Goal: Communication & Community: Participate in discussion

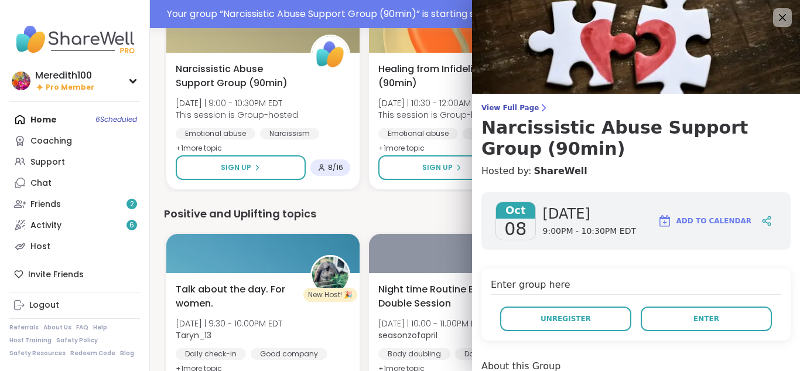
scroll to position [1567, 0]
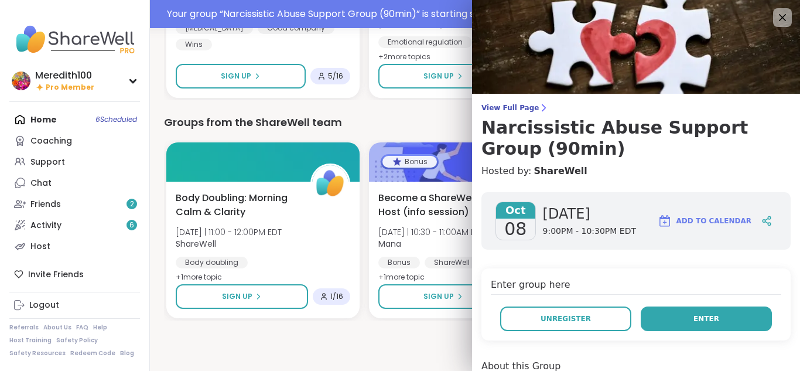
click at [689, 313] on button "Enter" at bounding box center [706, 318] width 131 height 25
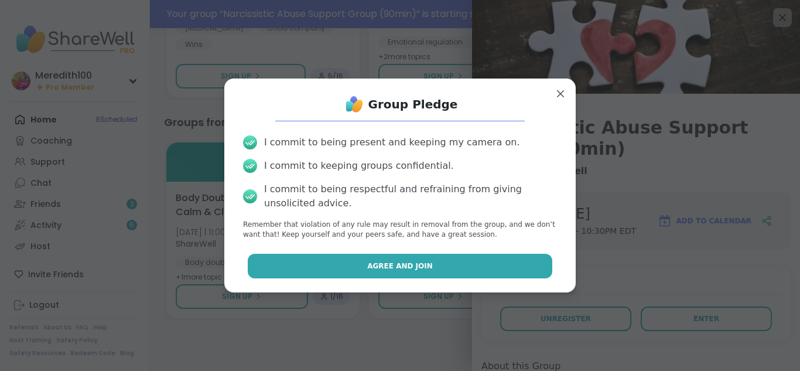
click at [491, 271] on button "Agree and Join" at bounding box center [400, 266] width 305 height 25
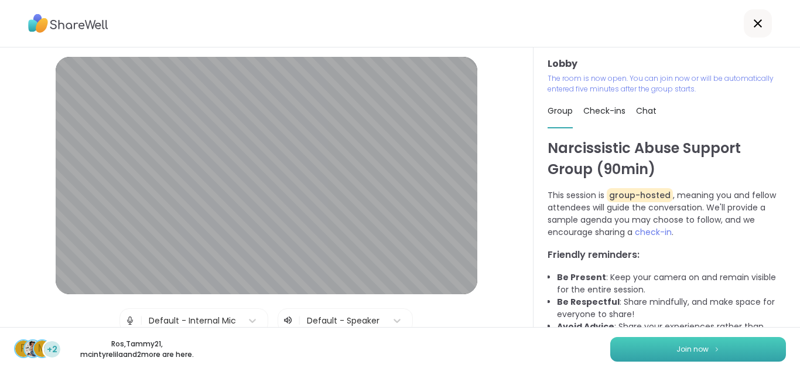
click at [665, 350] on button "Join now" at bounding box center [699, 349] width 176 height 25
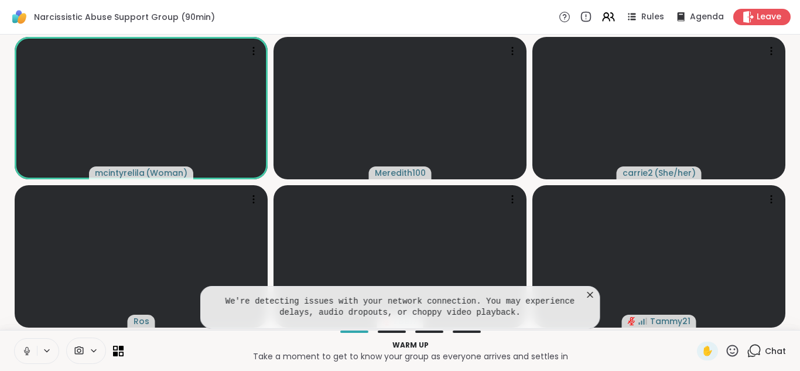
click at [589, 292] on icon at bounding box center [591, 295] width 12 height 12
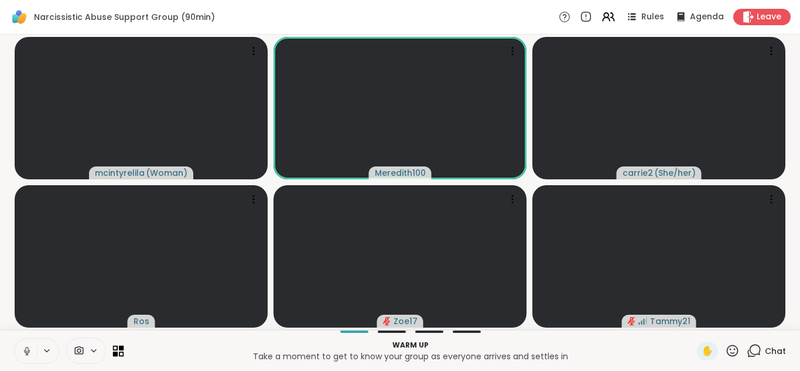
click at [118, 350] on icon at bounding box center [118, 350] width 11 height 11
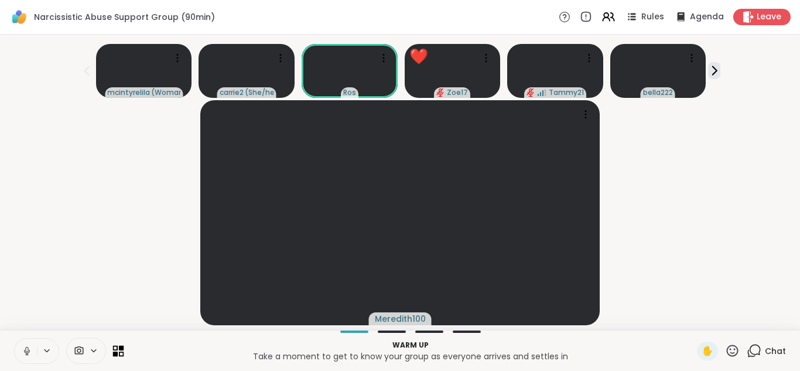
click at [114, 349] on icon at bounding box center [115, 347] width 5 height 5
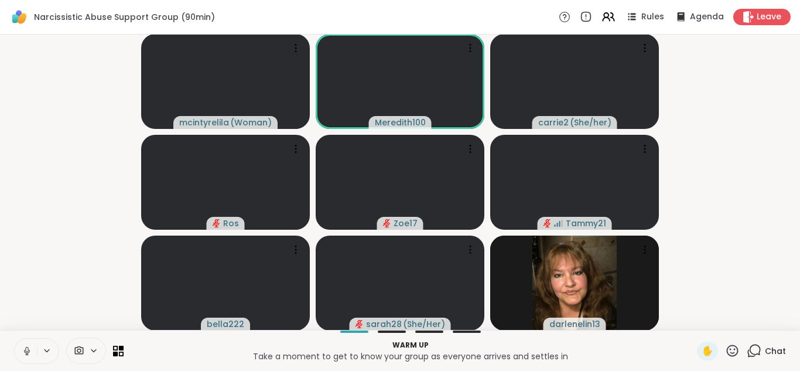
click at [104, 301] on video-player-container "[PERSON_NAME] ( Woman ) Meredith100 carrie2 ( She/her ) Ros Zoe17 Tammy21 bella…" at bounding box center [400, 182] width 786 height 286
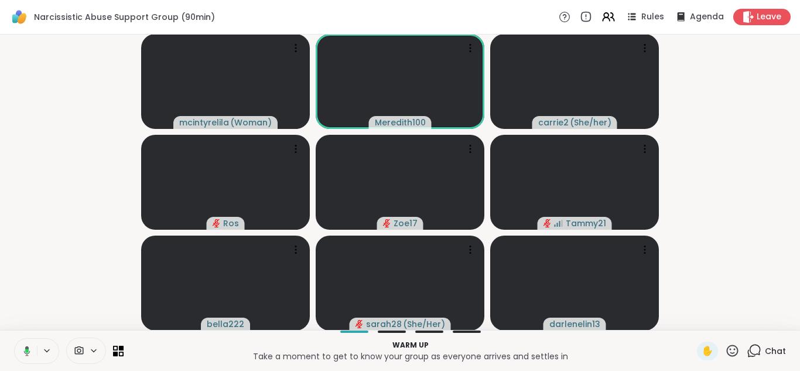
click at [733, 351] on icon at bounding box center [732, 350] width 15 height 15
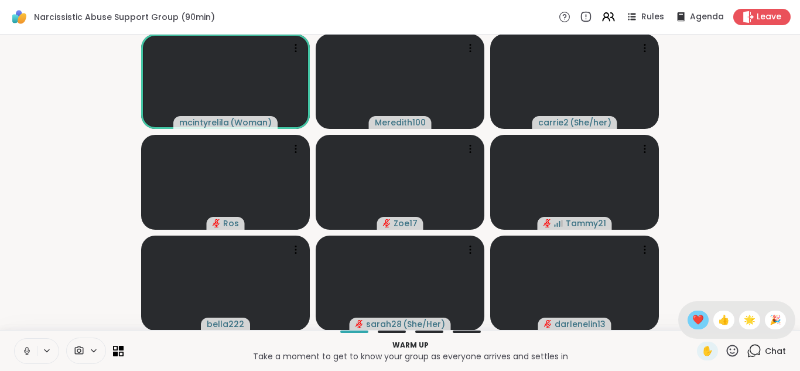
click at [696, 319] on span "❤️" at bounding box center [699, 320] width 12 height 14
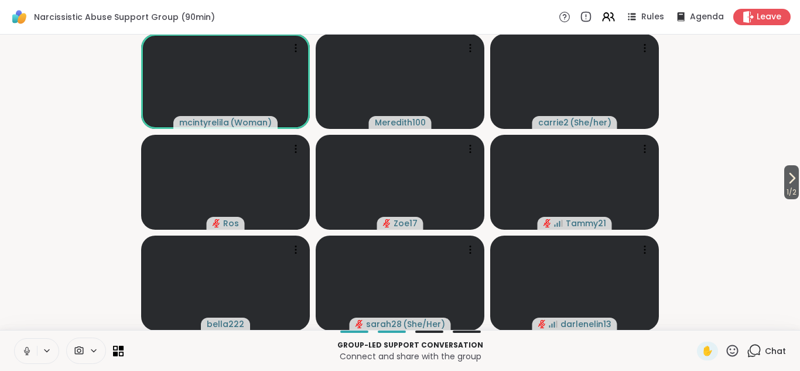
click at [734, 343] on icon at bounding box center [732, 350] width 15 height 15
click at [699, 319] on span "❤️" at bounding box center [699, 320] width 12 height 14
click at [30, 353] on icon at bounding box center [27, 351] width 11 height 11
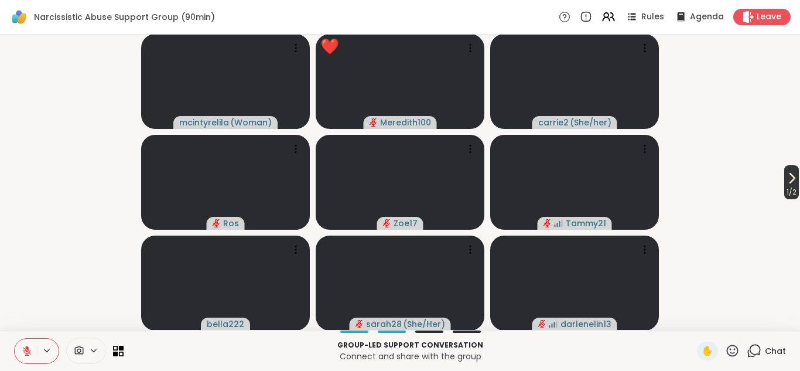
click at [787, 182] on icon at bounding box center [792, 178] width 14 height 14
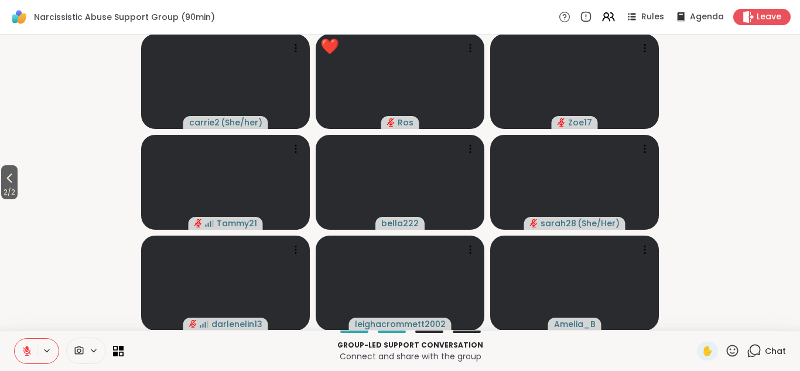
click at [24, 353] on icon at bounding box center [27, 351] width 11 height 11
click at [26, 348] on icon at bounding box center [27, 351] width 11 height 11
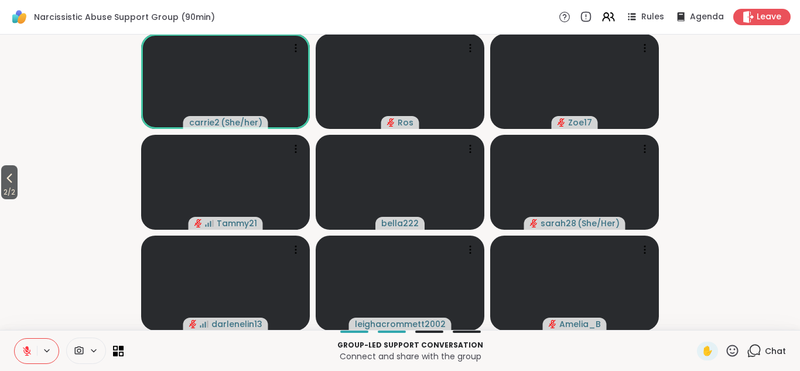
click at [729, 349] on icon at bounding box center [732, 350] width 15 height 15
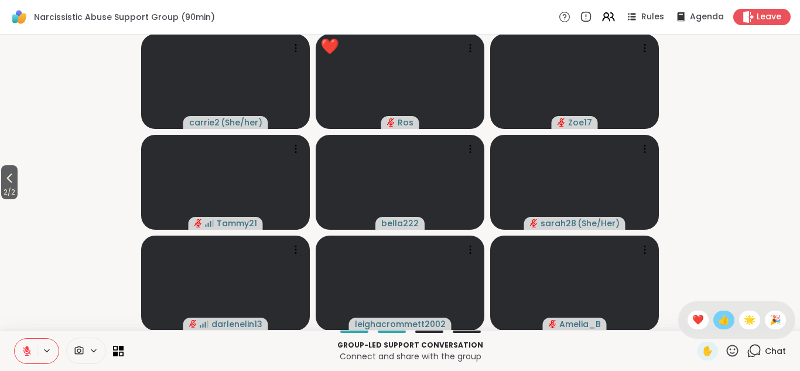
click at [721, 323] on span "👍" at bounding box center [724, 320] width 12 height 14
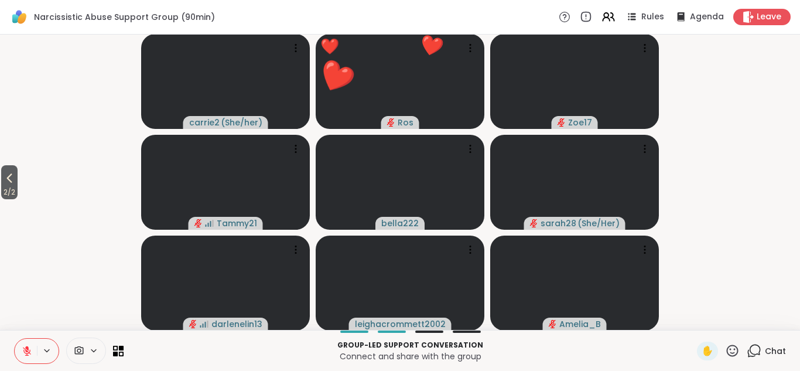
click at [28, 354] on icon at bounding box center [27, 351] width 11 height 11
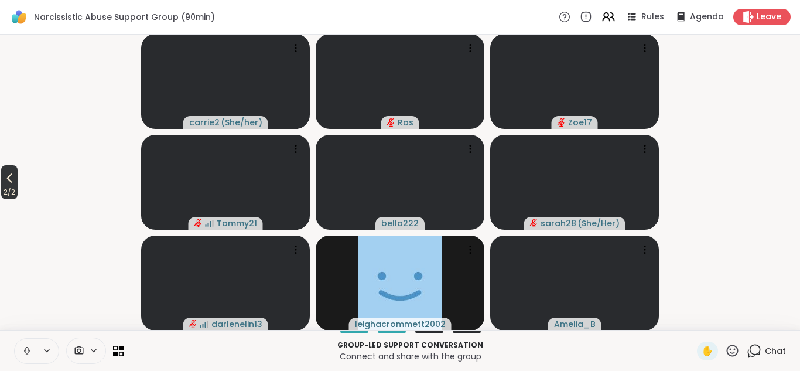
click at [12, 181] on icon at bounding box center [9, 177] width 5 height 9
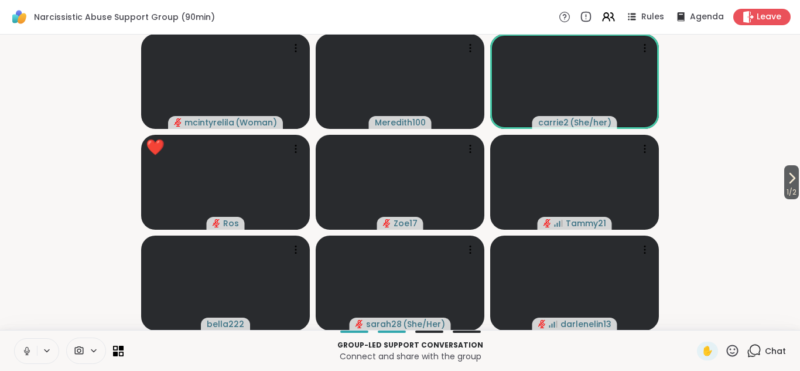
click at [733, 350] on icon at bounding box center [732, 350] width 15 height 15
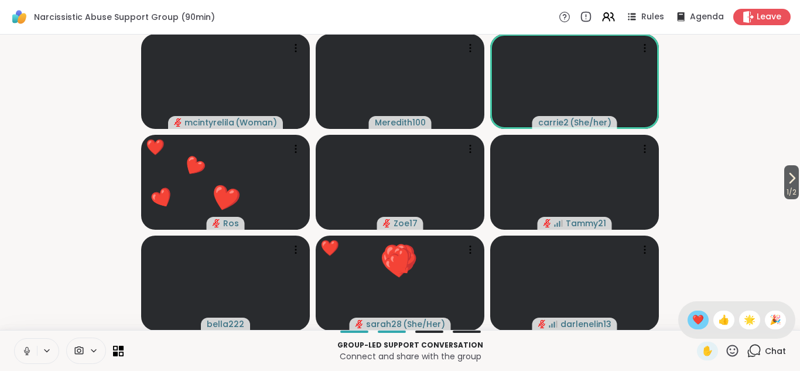
click at [697, 318] on span "❤️" at bounding box center [699, 320] width 12 height 14
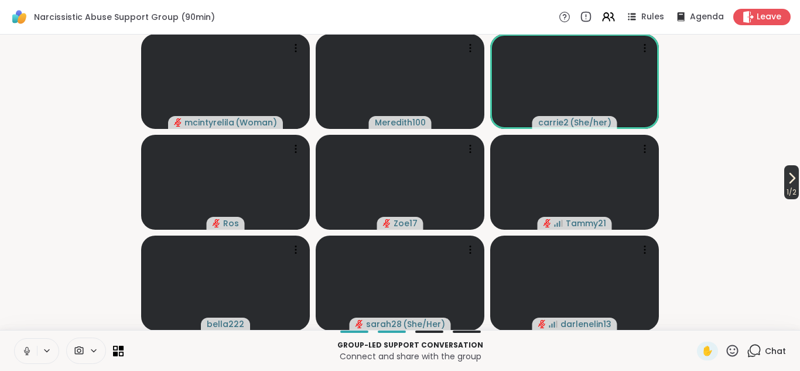
click at [786, 176] on icon at bounding box center [792, 178] width 14 height 14
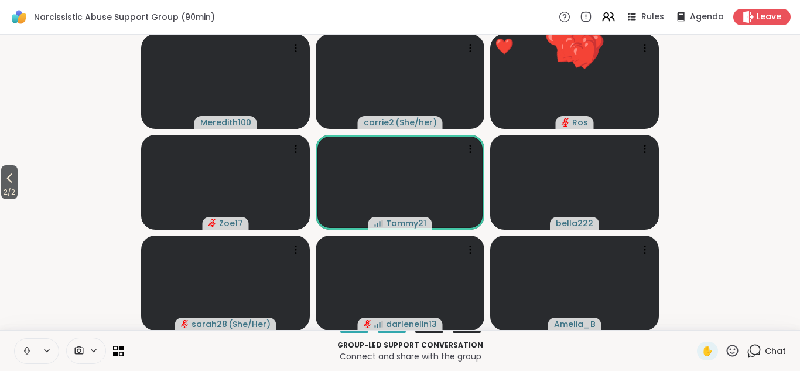
click at [735, 349] on icon at bounding box center [733, 351] width 12 height 12
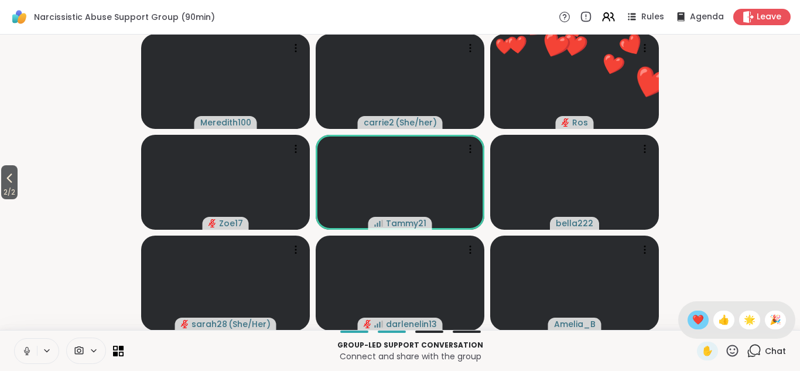
click at [693, 313] on span "❤️" at bounding box center [699, 320] width 12 height 14
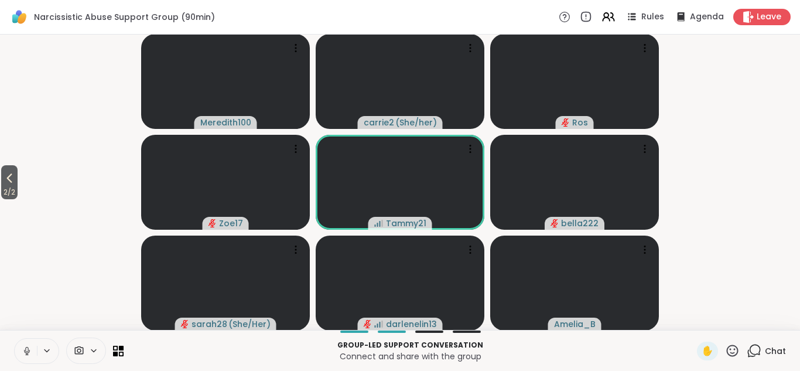
click at [733, 350] on icon at bounding box center [732, 350] width 15 height 15
click at [701, 319] on span "❤️" at bounding box center [699, 320] width 12 height 14
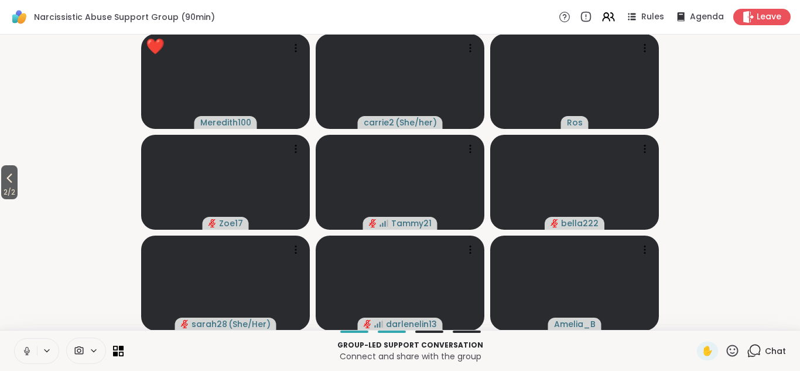
click at [734, 352] on icon at bounding box center [732, 350] width 15 height 15
click at [694, 318] on span "❤️" at bounding box center [699, 320] width 12 height 14
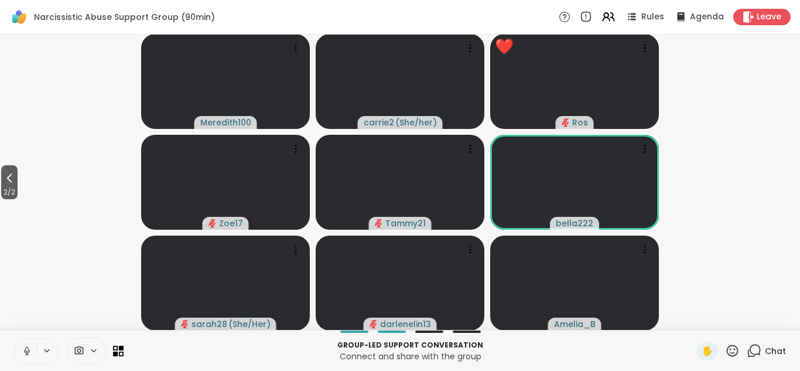
click at [28, 351] on icon at bounding box center [27, 351] width 11 height 11
click at [733, 353] on icon at bounding box center [732, 350] width 15 height 15
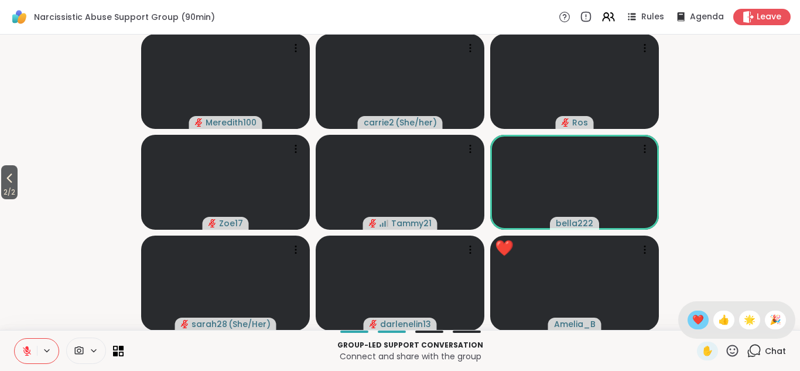
click at [697, 322] on span "❤️" at bounding box center [699, 320] width 12 height 14
click at [738, 350] on icon at bounding box center [732, 350] width 15 height 15
click at [698, 316] on span "❤️" at bounding box center [699, 320] width 12 height 14
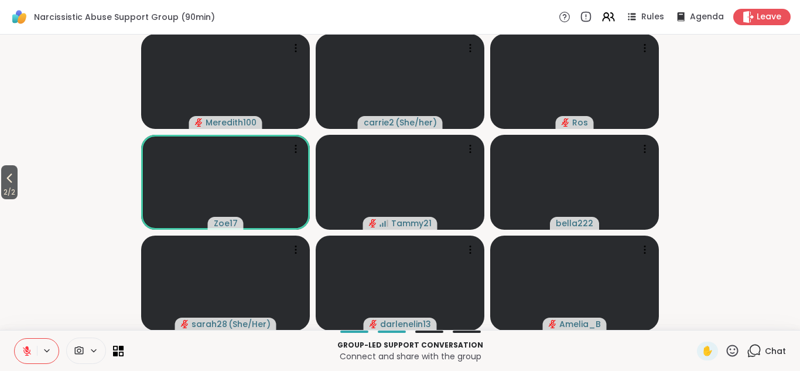
click at [730, 352] on icon at bounding box center [732, 350] width 15 height 15
click at [698, 316] on span "❤️" at bounding box center [699, 320] width 12 height 14
click at [118, 351] on icon at bounding box center [118, 350] width 11 height 11
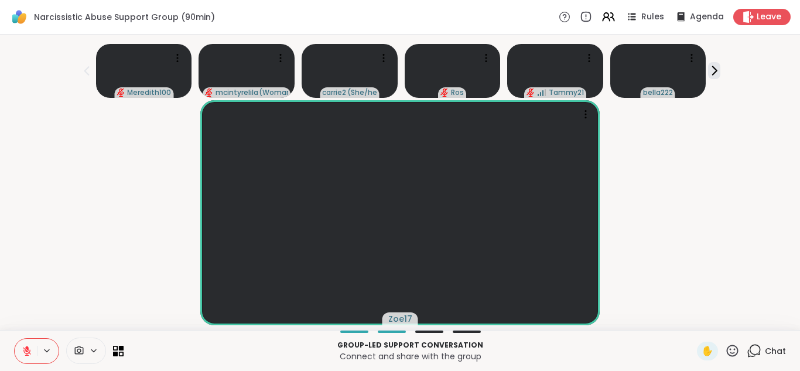
click at [730, 350] on icon at bounding box center [732, 350] width 15 height 15
click at [698, 315] on span "❤️" at bounding box center [699, 320] width 12 height 14
click at [732, 349] on icon at bounding box center [732, 350] width 15 height 15
click at [697, 318] on span "❤️" at bounding box center [699, 320] width 12 height 14
click at [121, 351] on icon at bounding box center [118, 350] width 11 height 11
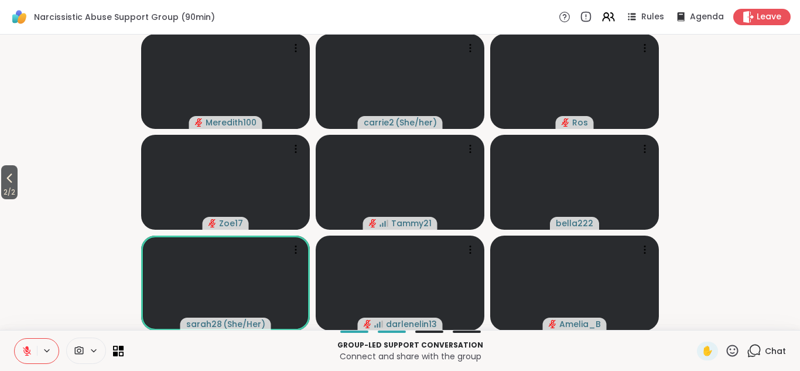
click at [733, 345] on icon at bounding box center [733, 351] width 12 height 12
click at [695, 317] on span "❤️" at bounding box center [699, 320] width 12 height 14
click at [14, 181] on icon at bounding box center [9, 178] width 14 height 14
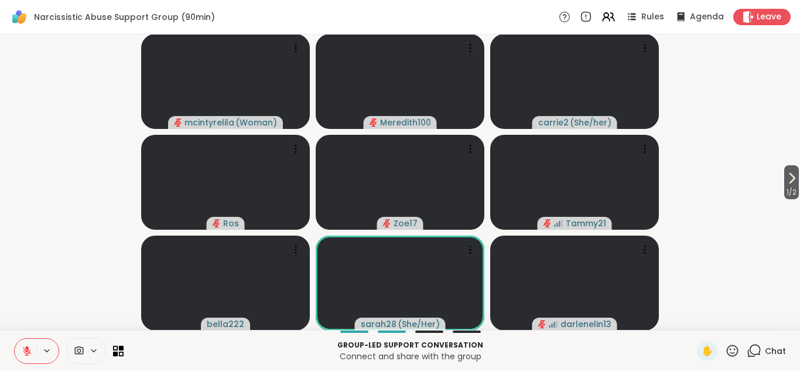
click at [732, 351] on icon at bounding box center [732, 350] width 15 height 15
click at [699, 323] on span "❤️" at bounding box center [699, 320] width 12 height 14
click at [787, 181] on icon at bounding box center [792, 178] width 14 height 14
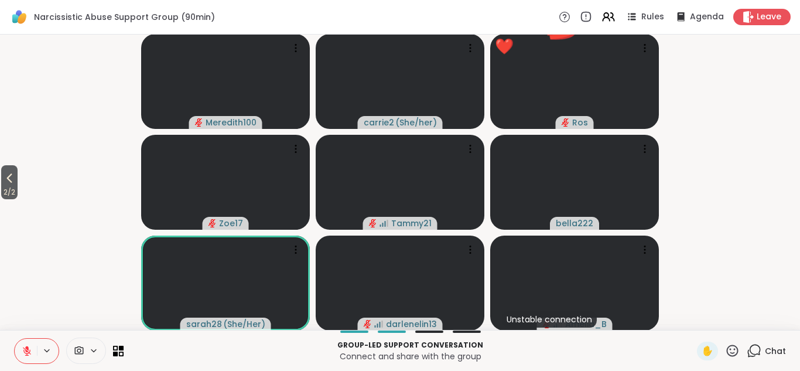
click at [731, 350] on icon at bounding box center [732, 350] width 15 height 15
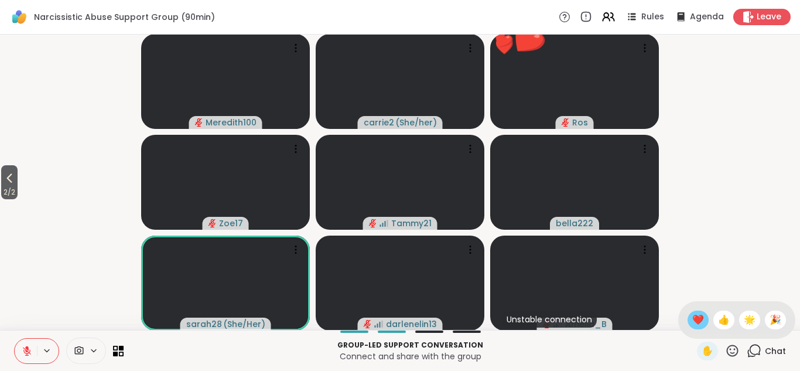
click at [698, 322] on span "❤️" at bounding box center [699, 320] width 12 height 14
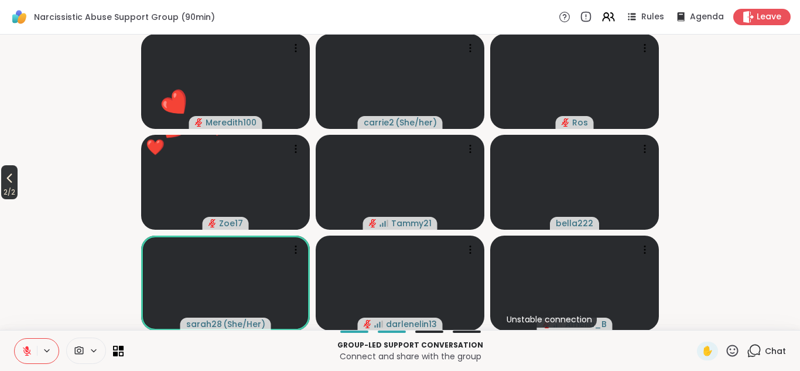
click at [11, 178] on icon at bounding box center [9, 178] width 14 height 14
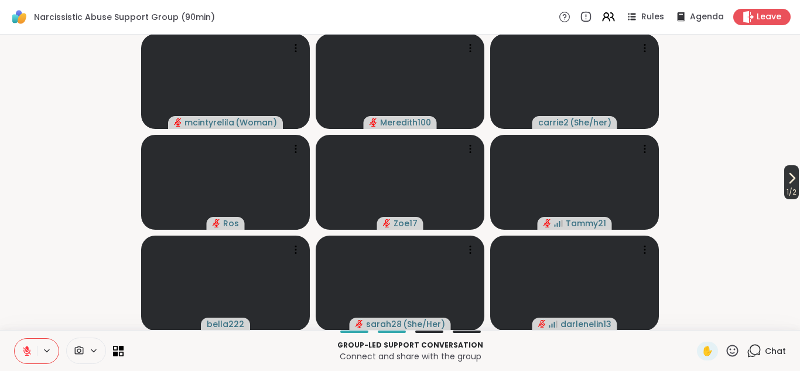
click at [786, 193] on span "1 / 2" at bounding box center [792, 192] width 15 height 14
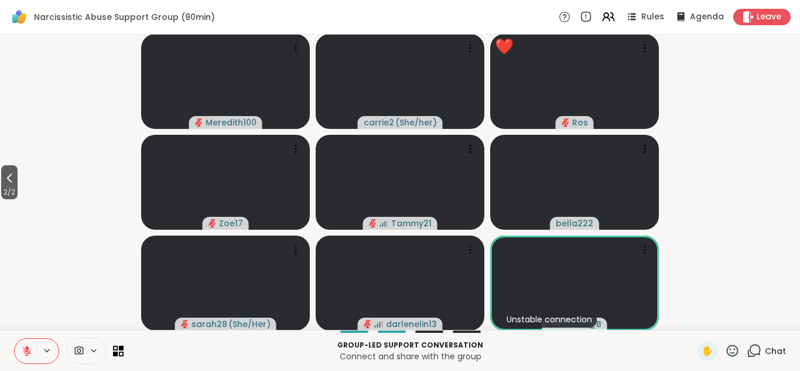
click at [734, 352] on icon at bounding box center [733, 351] width 12 height 12
click at [697, 319] on span "❤️" at bounding box center [699, 320] width 12 height 14
click at [118, 349] on icon at bounding box center [118, 350] width 11 height 11
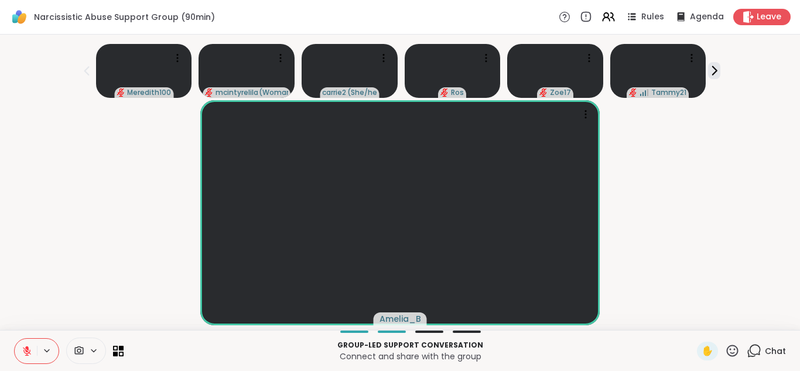
click at [26, 352] on icon at bounding box center [27, 351] width 11 height 11
click at [118, 349] on icon at bounding box center [118, 350] width 11 height 11
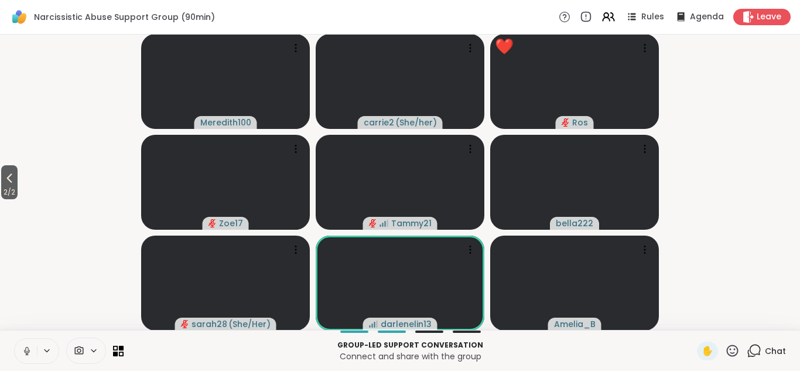
click at [731, 347] on icon at bounding box center [732, 350] width 15 height 15
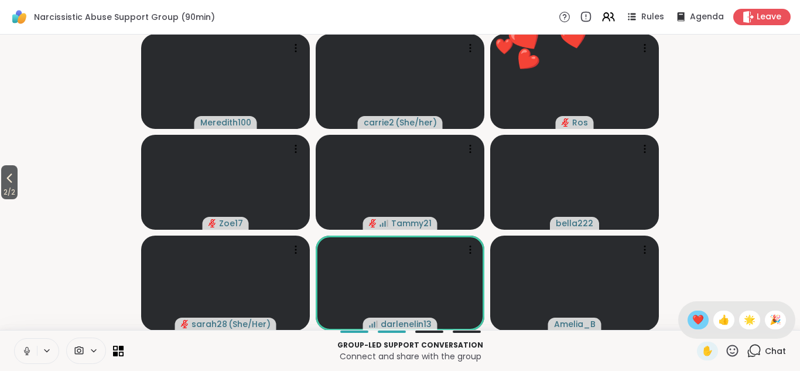
click at [699, 317] on span "❤️" at bounding box center [699, 320] width 12 height 14
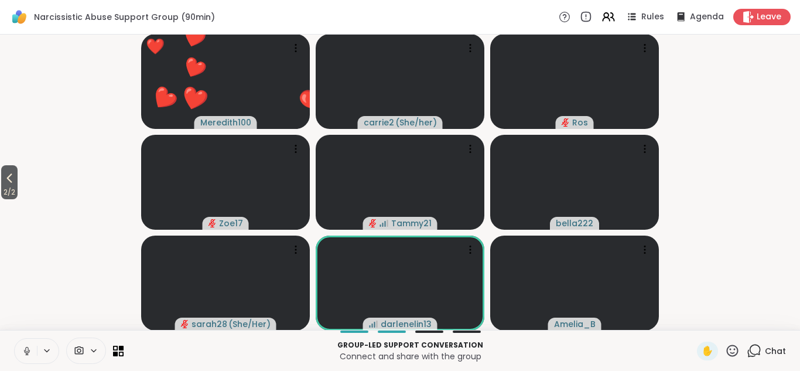
click at [28, 350] on icon at bounding box center [26, 349] width 3 height 5
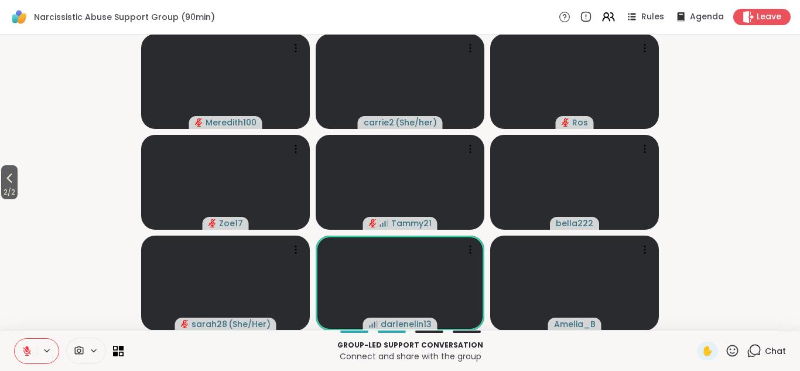
click at [725, 103] on video-player-container "2 / 2 Meredith100 carrie2 ( She/her ) Ros Zoe17 Tammy21 bella222 sarah28 ( She/…" at bounding box center [400, 182] width 786 height 286
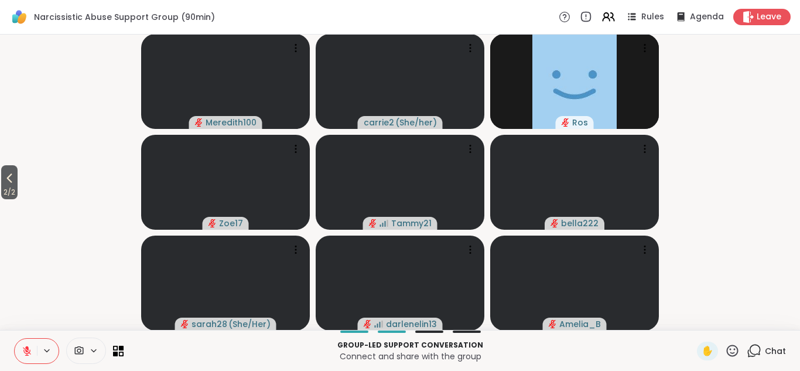
click at [732, 350] on icon at bounding box center [732, 350] width 15 height 15
click at [699, 319] on span "❤️" at bounding box center [699, 320] width 12 height 14
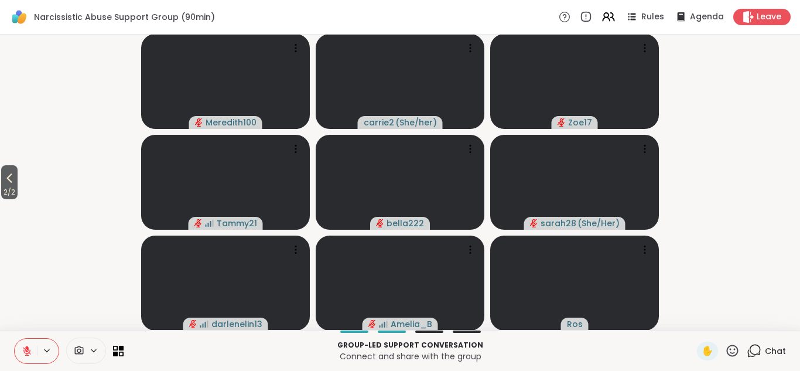
click at [734, 350] on icon at bounding box center [732, 350] width 15 height 15
click at [696, 318] on span "❤️" at bounding box center [699, 320] width 12 height 14
click at [12, 174] on icon at bounding box center [9, 177] width 5 height 9
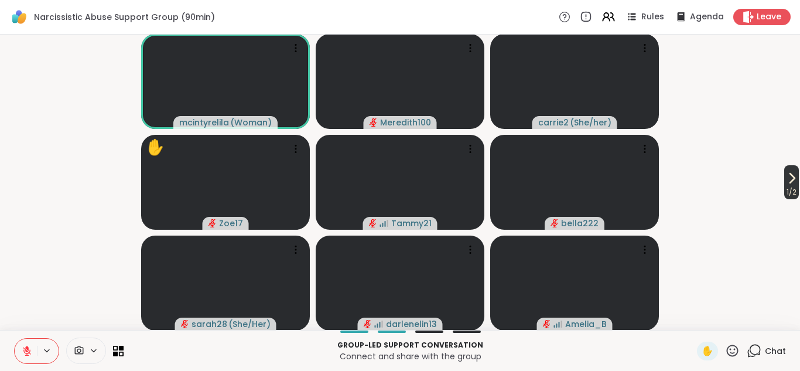
click at [790, 181] on icon at bounding box center [792, 177] width 5 height 9
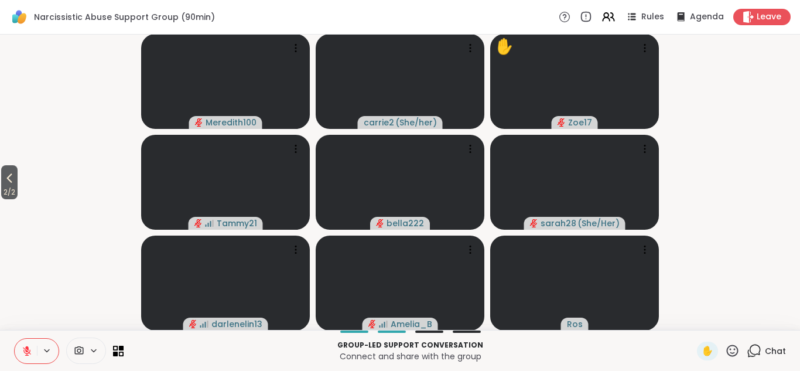
click at [734, 349] on icon at bounding box center [732, 350] width 15 height 15
click at [725, 322] on span "👍" at bounding box center [724, 320] width 12 height 14
click at [28, 351] on icon at bounding box center [27, 351] width 8 height 8
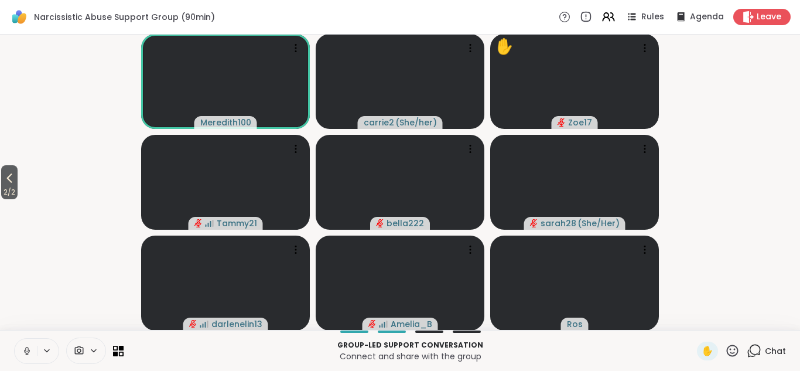
click at [25, 349] on icon at bounding box center [26, 349] width 3 height 5
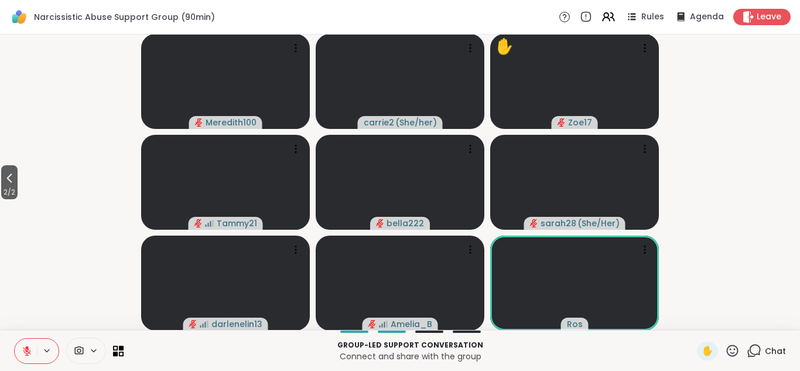
click at [25, 352] on icon at bounding box center [27, 351] width 8 height 8
click at [27, 349] on icon at bounding box center [27, 351] width 11 height 11
click at [731, 349] on icon at bounding box center [733, 351] width 12 height 12
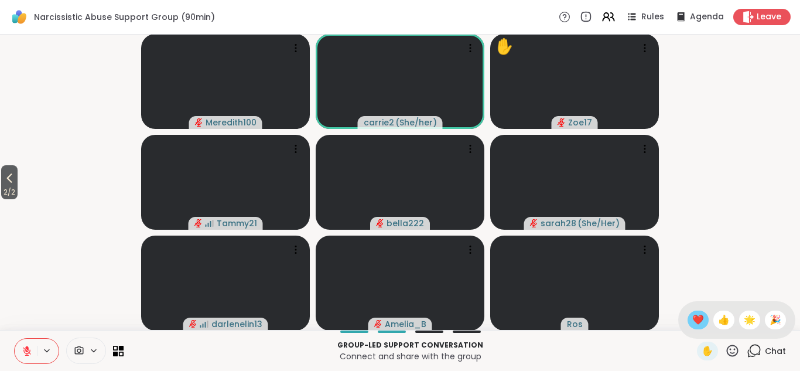
click at [700, 318] on span "❤️" at bounding box center [699, 320] width 12 height 14
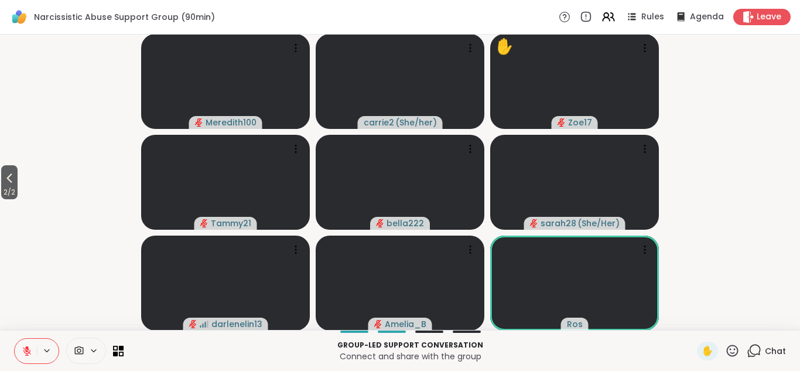
click at [734, 349] on icon at bounding box center [732, 350] width 15 height 15
click at [700, 319] on span "❤️" at bounding box center [699, 320] width 12 height 14
click at [734, 347] on icon at bounding box center [732, 350] width 15 height 15
click at [700, 315] on span "❤️" at bounding box center [699, 320] width 12 height 14
click at [118, 350] on icon at bounding box center [118, 350] width 11 height 11
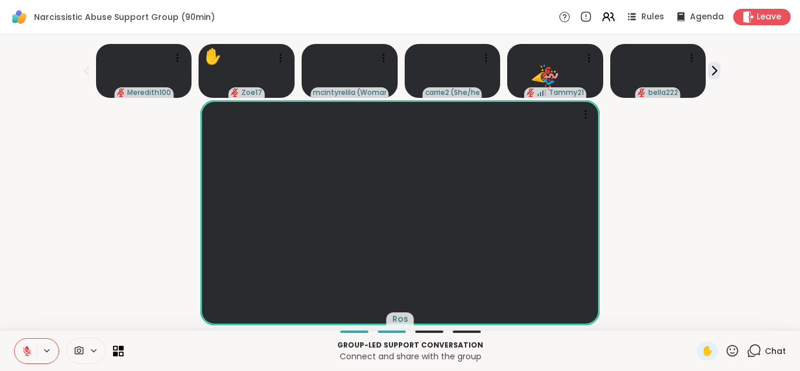
click at [731, 352] on icon at bounding box center [732, 350] width 15 height 15
click at [698, 321] on span "❤️" at bounding box center [699, 320] width 12 height 14
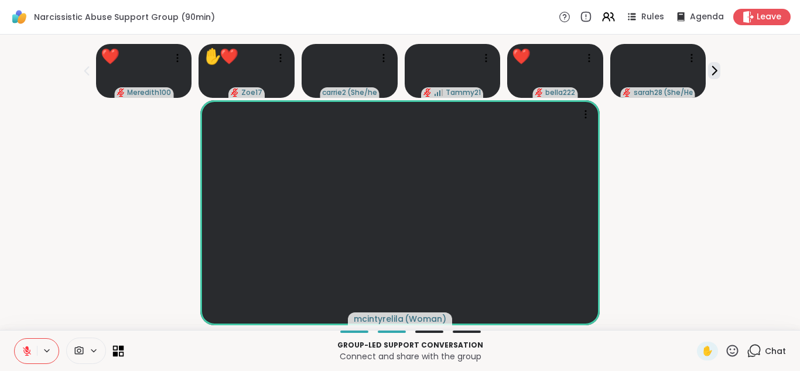
click at [121, 351] on icon at bounding box center [118, 350] width 11 height 11
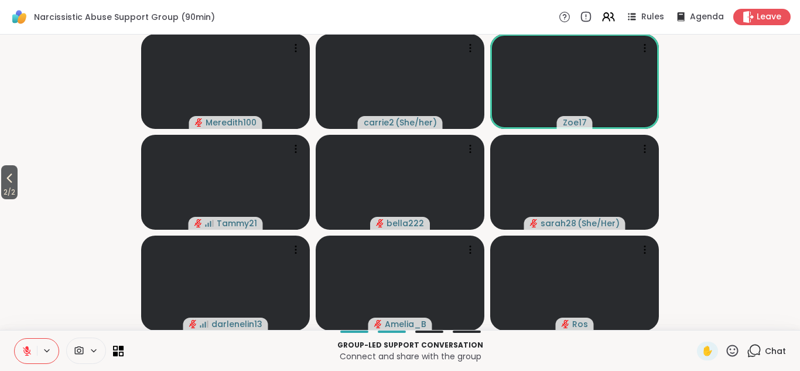
click at [732, 347] on icon at bounding box center [732, 350] width 15 height 15
click at [697, 316] on span "❤️" at bounding box center [699, 320] width 12 height 14
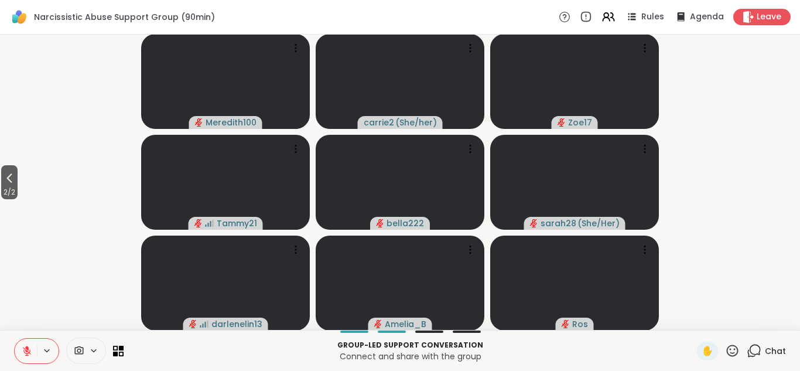
click at [28, 351] on icon at bounding box center [27, 351] width 8 height 8
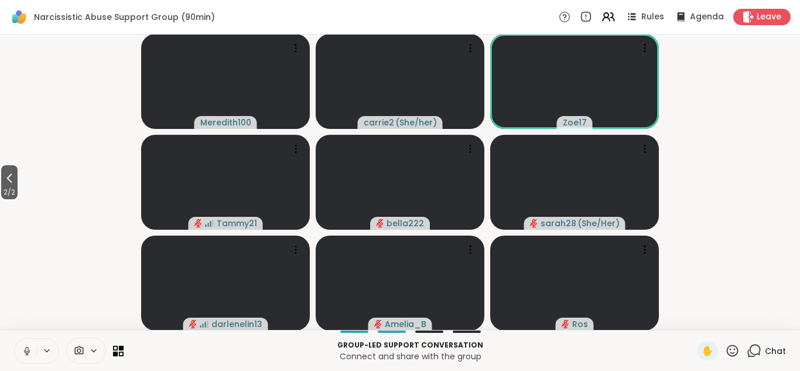
click at [28, 353] on icon at bounding box center [27, 351] width 11 height 11
click at [735, 352] on icon at bounding box center [733, 351] width 12 height 12
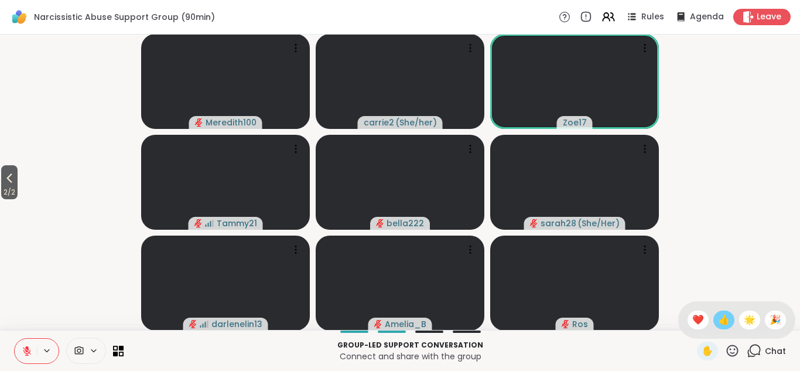
click at [722, 321] on span "👍" at bounding box center [724, 320] width 12 height 14
click at [26, 353] on icon at bounding box center [27, 351] width 8 height 8
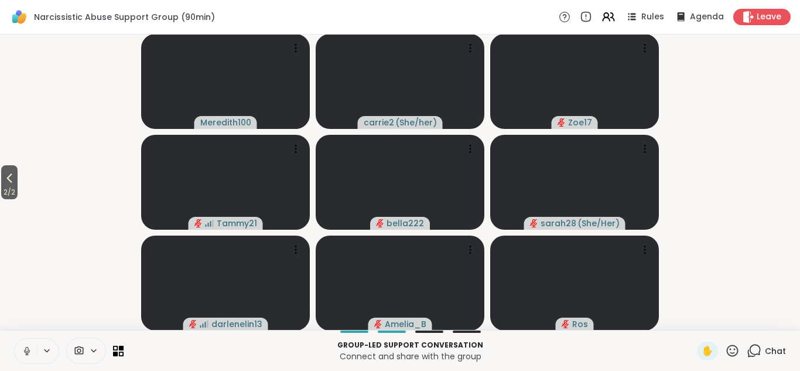
click at [28, 353] on icon at bounding box center [27, 351] width 11 height 11
click at [7, 187] on span "2 / 2" at bounding box center [9, 192] width 16 height 14
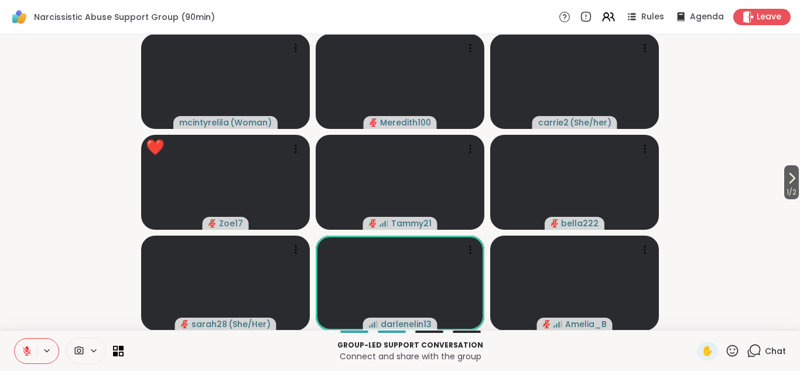
click at [731, 349] on icon at bounding box center [733, 351] width 12 height 12
click at [694, 321] on span "❤️" at bounding box center [699, 320] width 12 height 14
click at [734, 350] on icon at bounding box center [732, 350] width 15 height 15
click at [696, 321] on span "❤️" at bounding box center [699, 320] width 12 height 14
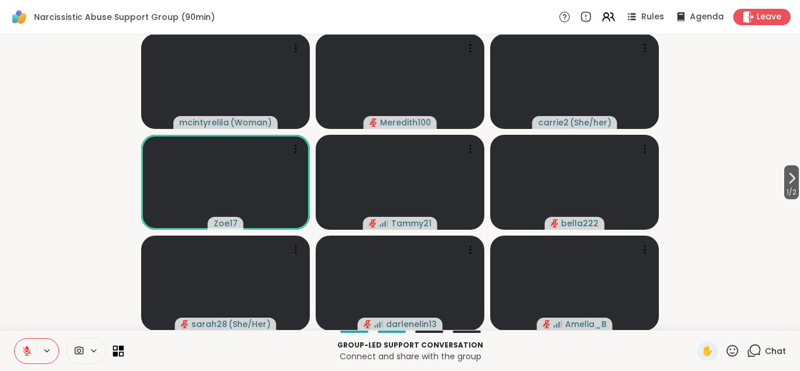
click at [118, 346] on icon at bounding box center [118, 350] width 11 height 11
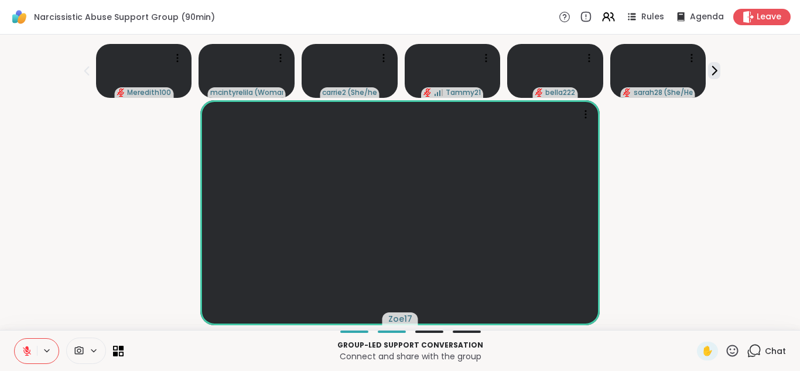
click at [732, 352] on icon at bounding box center [733, 351] width 12 height 12
click at [699, 315] on span "❤️" at bounding box center [699, 320] width 12 height 14
click at [122, 347] on icon at bounding box center [121, 347] width 5 height 5
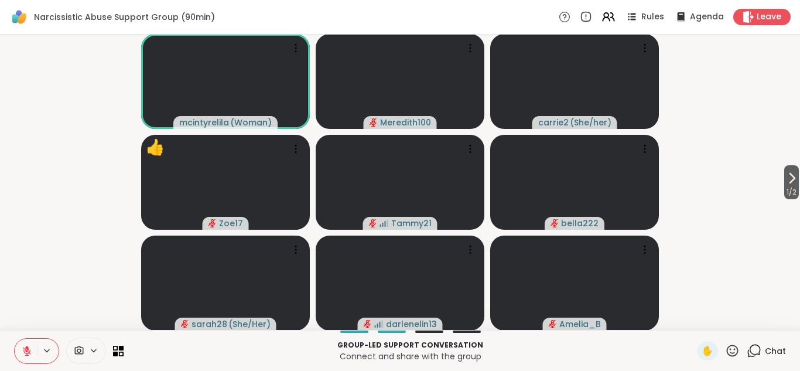
click at [732, 350] on icon at bounding box center [732, 350] width 15 height 15
click at [721, 322] on span "👍" at bounding box center [724, 320] width 12 height 14
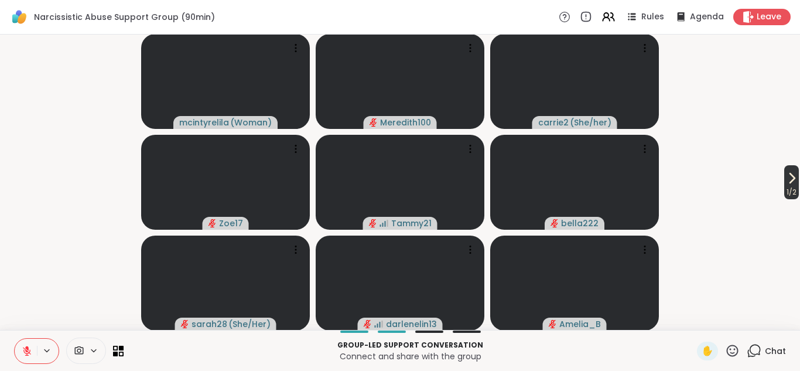
click at [789, 183] on icon at bounding box center [792, 178] width 14 height 14
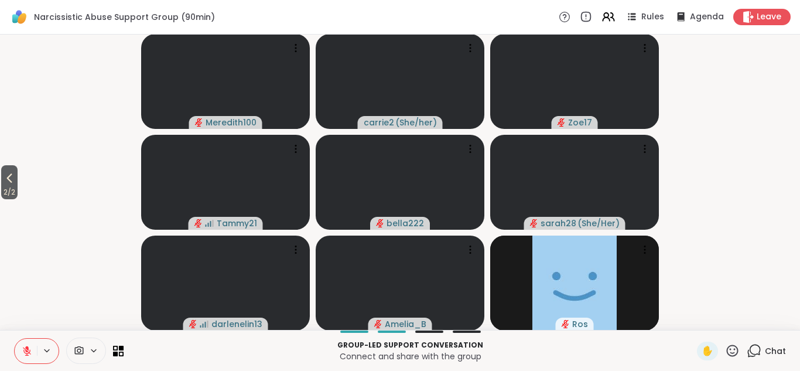
click at [732, 352] on icon at bounding box center [733, 351] width 12 height 12
click at [700, 321] on span "❤️" at bounding box center [699, 320] width 12 height 14
click at [13, 185] on span "2 / 2" at bounding box center [9, 192] width 16 height 14
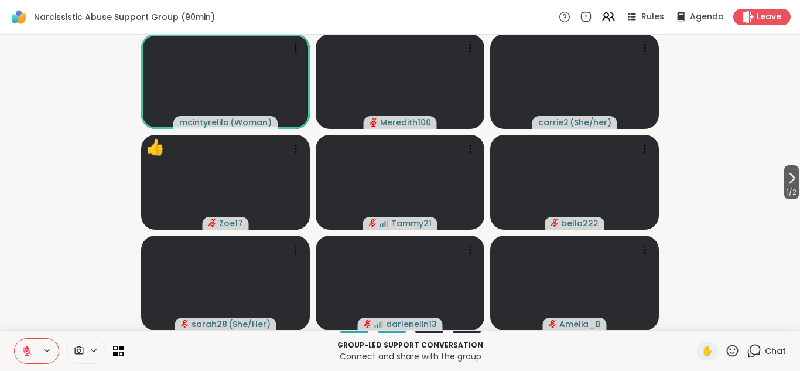
click at [732, 354] on icon at bounding box center [732, 350] width 15 height 15
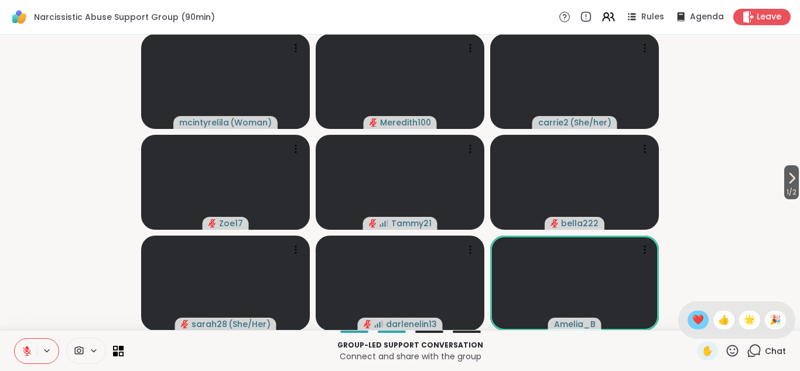
click at [698, 322] on span "❤️" at bounding box center [699, 320] width 12 height 14
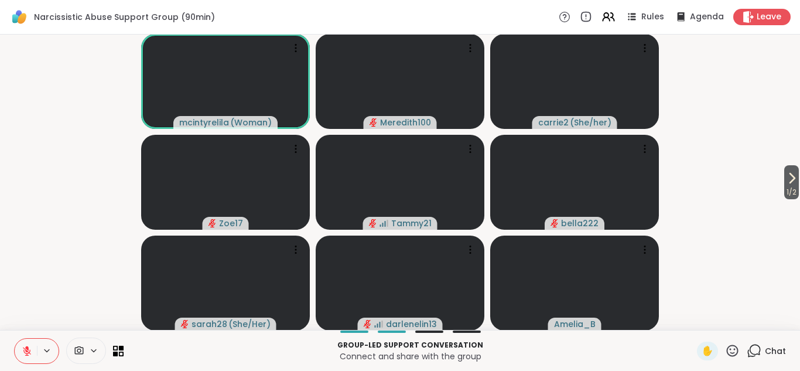
click at [732, 117] on video-player-container "1 / 2 mcintyrelila ( Woman ) Meredith100 carrie2 ( She/her ) Zoe17 Tammy21 bell…" at bounding box center [400, 182] width 786 height 286
click at [29, 352] on icon at bounding box center [27, 351] width 8 height 8
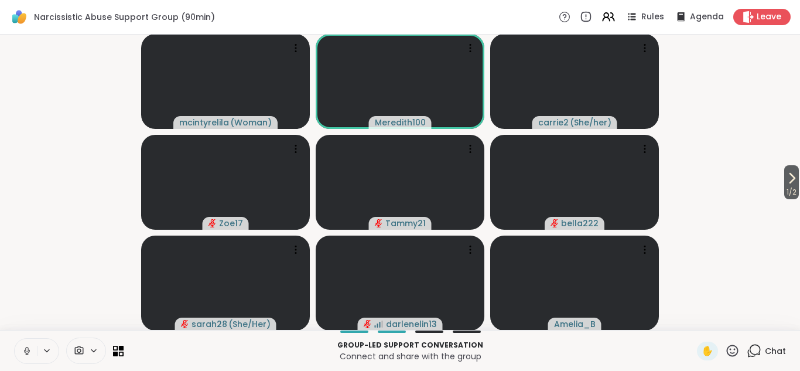
click at [732, 350] on icon at bounding box center [732, 350] width 15 height 15
click at [694, 319] on span "❤️" at bounding box center [699, 320] width 12 height 14
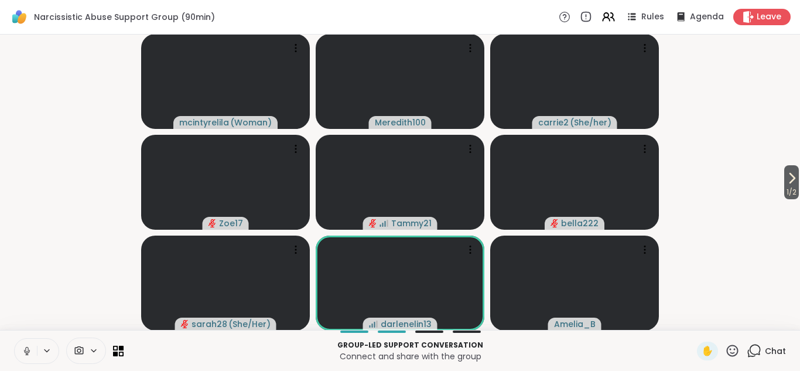
click at [26, 347] on icon at bounding box center [26, 349] width 3 height 5
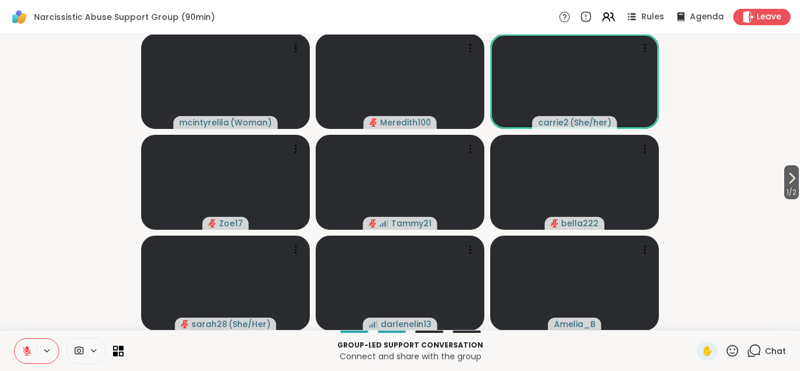
click at [733, 350] on icon at bounding box center [732, 350] width 15 height 15
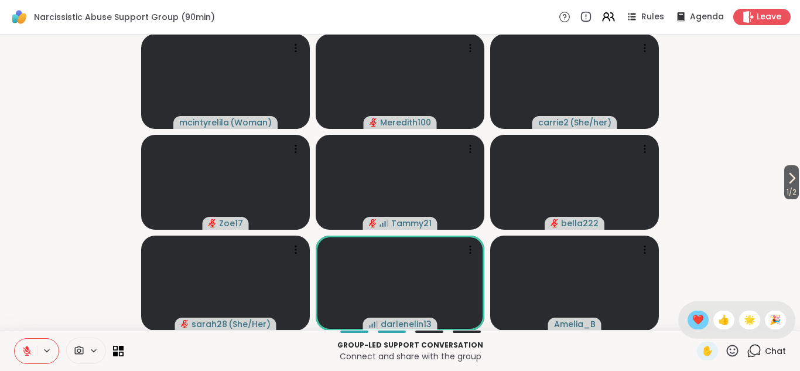
click at [700, 318] on span "❤️" at bounding box center [699, 320] width 12 height 14
click at [789, 183] on icon at bounding box center [792, 178] width 14 height 14
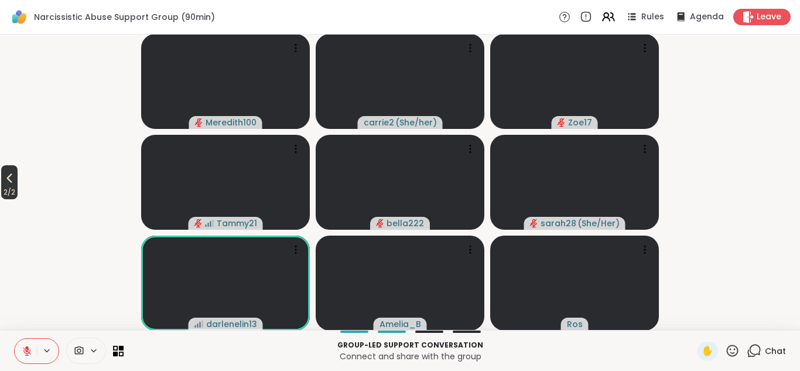
click at [6, 187] on span "2 / 2" at bounding box center [9, 192] width 16 height 14
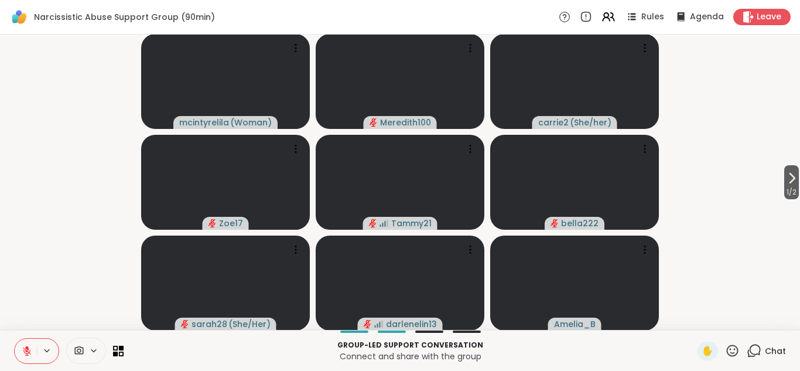
click at [734, 349] on icon at bounding box center [732, 350] width 15 height 15
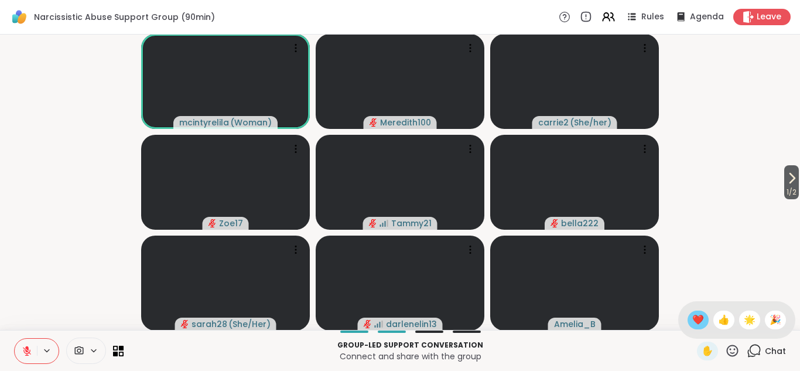
click at [697, 318] on span "❤️" at bounding box center [699, 320] width 12 height 14
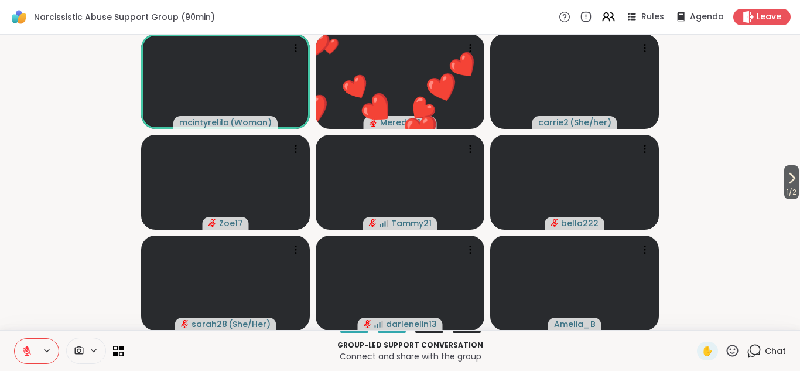
click at [25, 352] on icon at bounding box center [27, 351] width 8 height 8
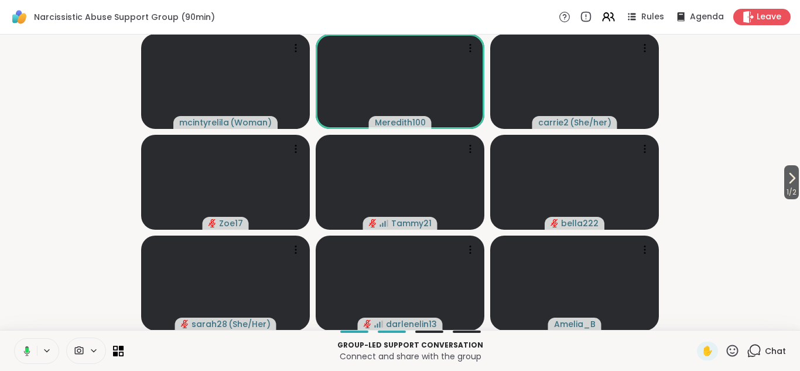
click at [28, 353] on icon at bounding box center [27, 351] width 6 height 10
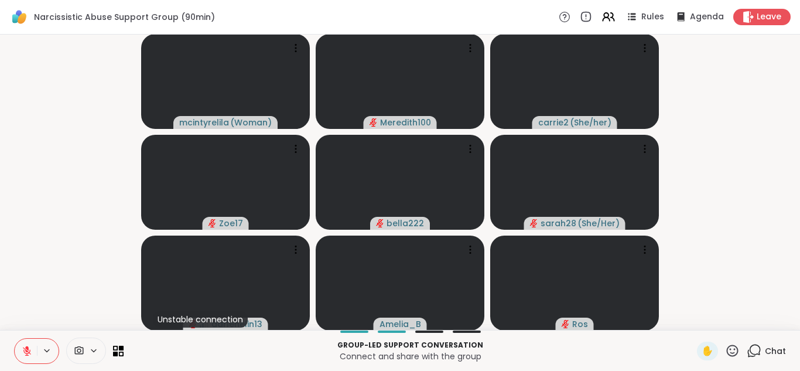
click at [28, 353] on icon at bounding box center [27, 351] width 8 height 8
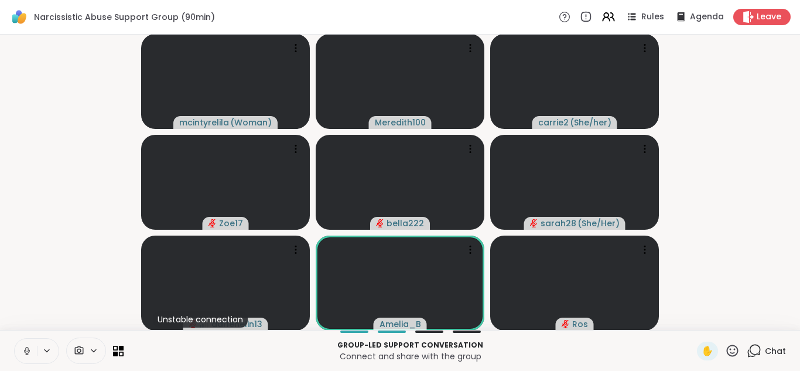
click at [28, 353] on icon at bounding box center [27, 351] width 11 height 11
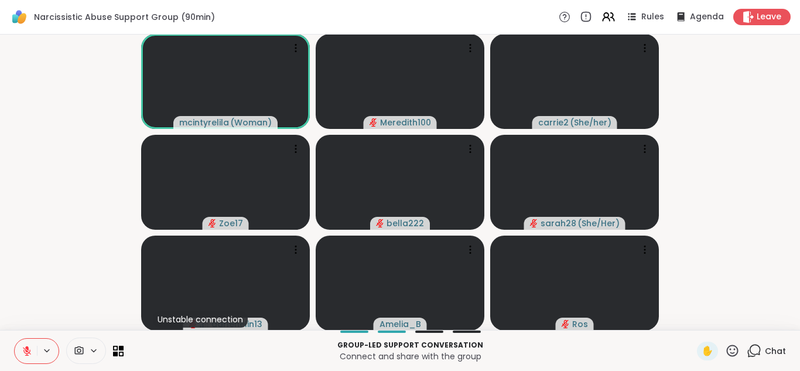
click at [735, 348] on icon at bounding box center [732, 350] width 15 height 15
click at [701, 322] on span "❤️" at bounding box center [699, 320] width 12 height 14
click at [28, 350] on icon at bounding box center [27, 351] width 11 height 11
click at [733, 350] on icon at bounding box center [732, 350] width 15 height 15
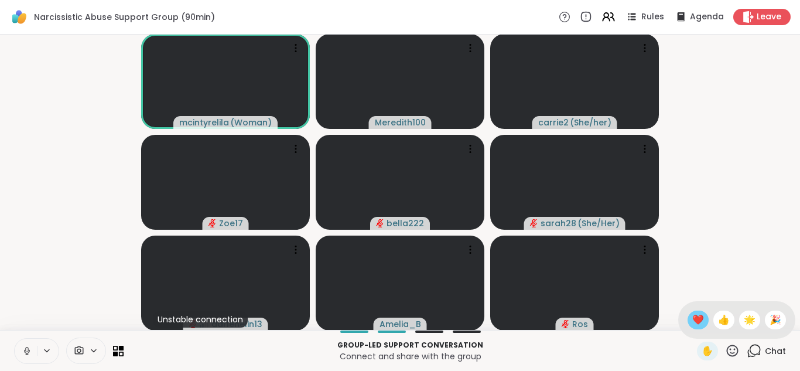
click at [698, 316] on span "❤️" at bounding box center [699, 320] width 12 height 14
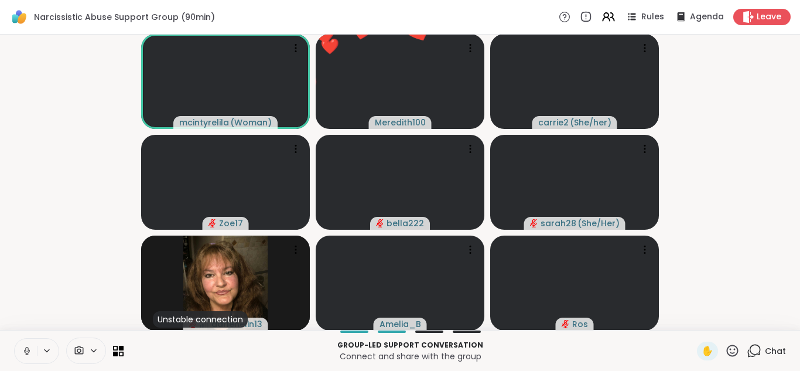
click at [30, 352] on icon at bounding box center [27, 351] width 11 height 11
click at [731, 353] on icon at bounding box center [732, 350] width 15 height 15
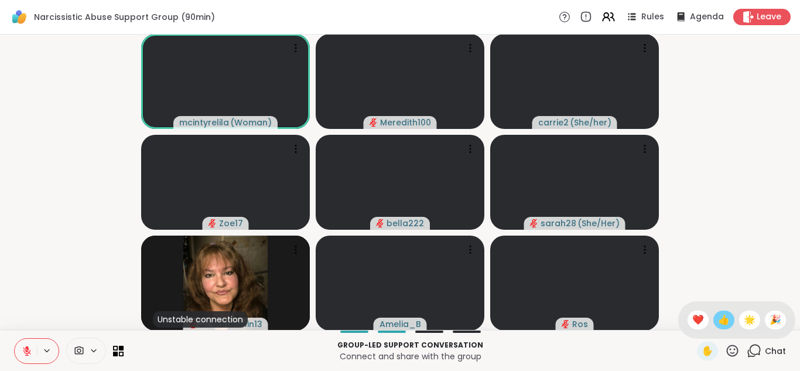
click at [723, 322] on span "👍" at bounding box center [724, 320] width 12 height 14
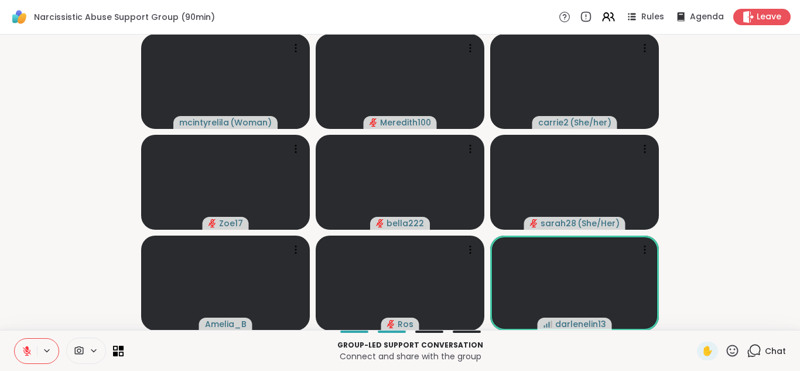
click at [733, 350] on icon at bounding box center [732, 350] width 15 height 15
click at [700, 320] on span "❤️" at bounding box center [699, 320] width 12 height 14
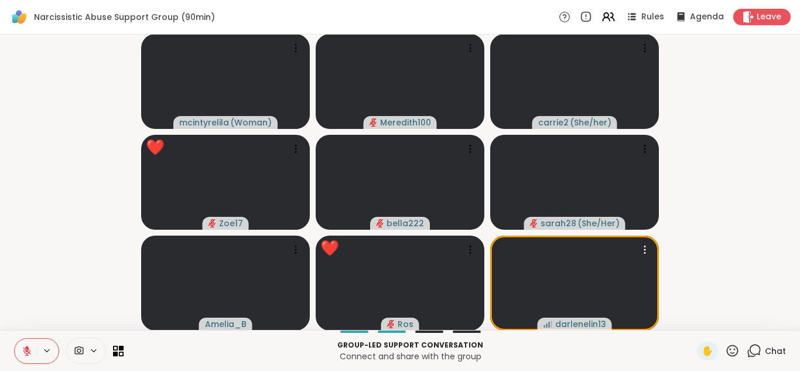
click at [736, 347] on icon at bounding box center [732, 350] width 15 height 15
click at [700, 319] on span "❤️" at bounding box center [699, 320] width 12 height 14
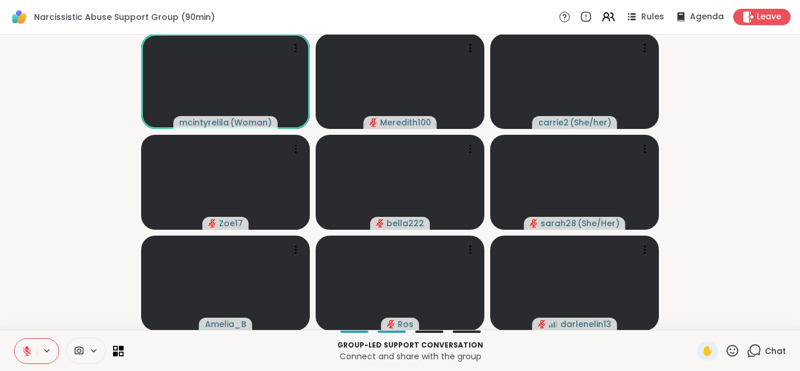
click at [737, 347] on icon at bounding box center [732, 350] width 15 height 15
click at [726, 319] on span "👍" at bounding box center [724, 320] width 12 height 14
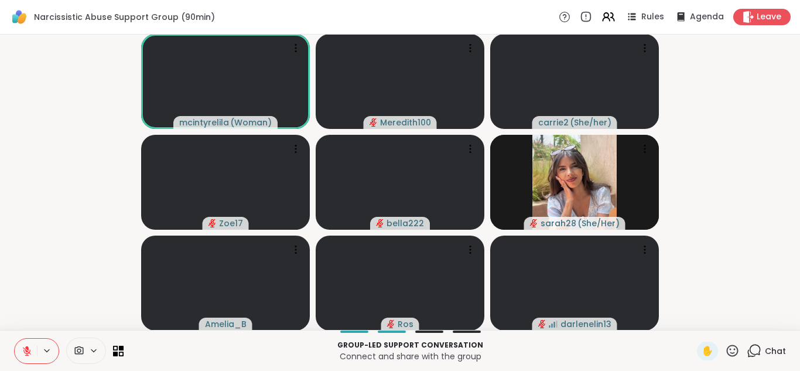
click at [29, 354] on icon at bounding box center [27, 351] width 11 height 11
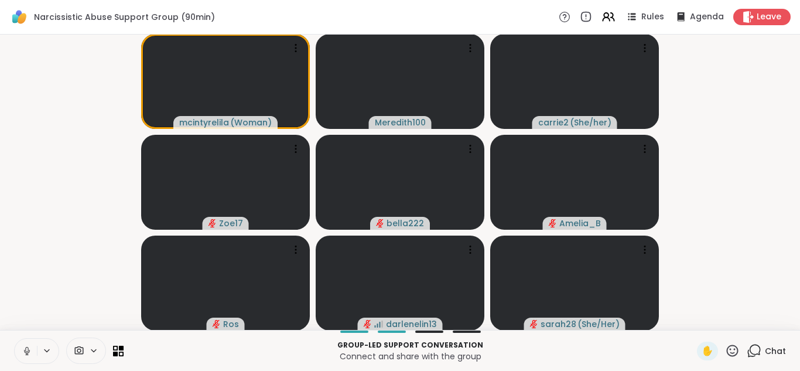
click at [731, 350] on icon at bounding box center [732, 350] width 15 height 15
click at [700, 319] on span "❤️" at bounding box center [699, 320] width 12 height 14
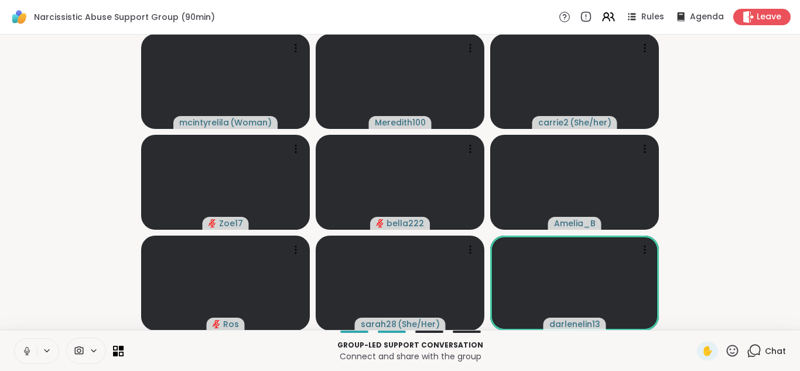
click at [730, 348] on icon at bounding box center [732, 350] width 15 height 15
click at [694, 314] on span "❤️" at bounding box center [699, 320] width 12 height 14
click at [28, 353] on icon at bounding box center [27, 351] width 11 height 11
click at [734, 345] on icon at bounding box center [733, 351] width 12 height 12
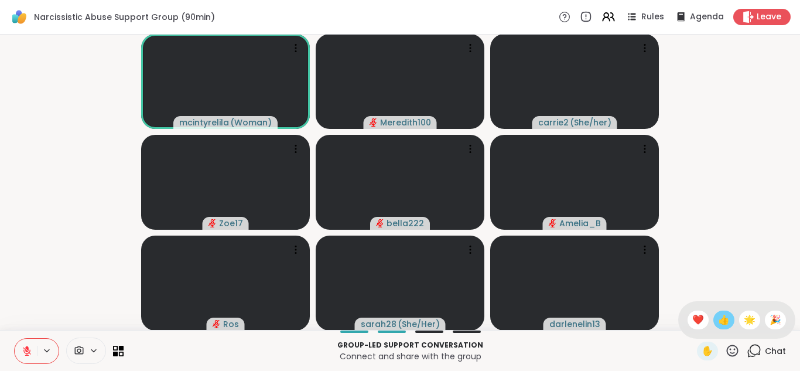
click at [721, 321] on span "👍" at bounding box center [724, 320] width 12 height 14
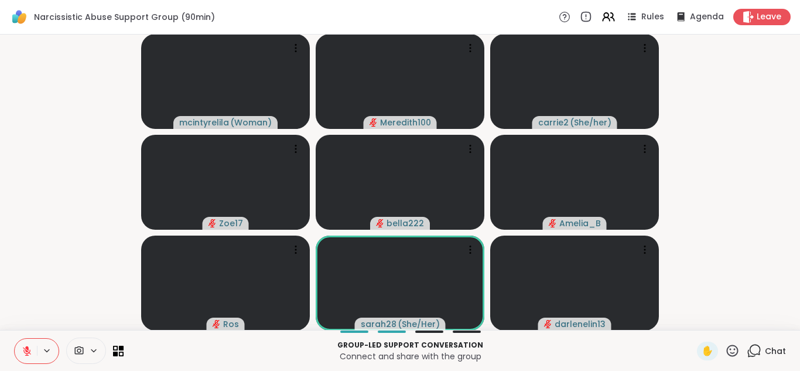
click at [731, 349] on icon at bounding box center [733, 351] width 12 height 12
click at [699, 318] on span "❤️" at bounding box center [699, 320] width 12 height 14
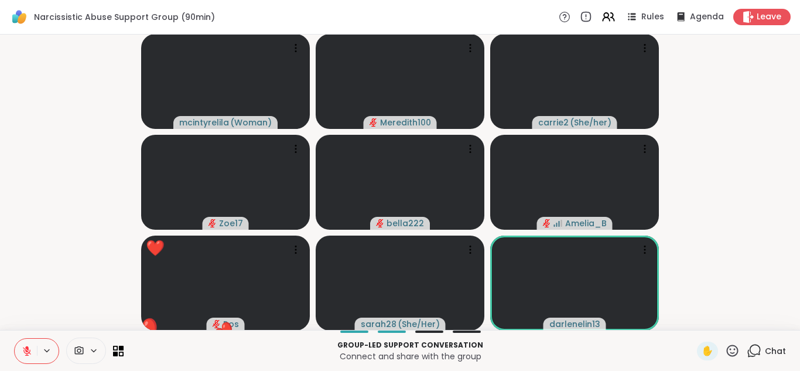
click at [732, 350] on icon at bounding box center [732, 350] width 15 height 15
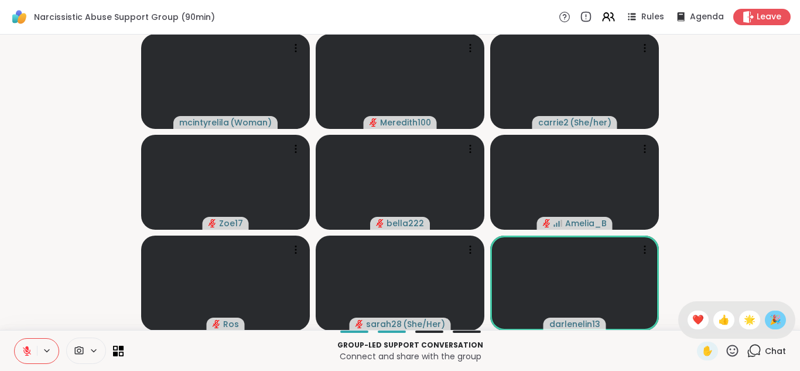
click at [774, 317] on span "🎉" at bounding box center [776, 320] width 12 height 14
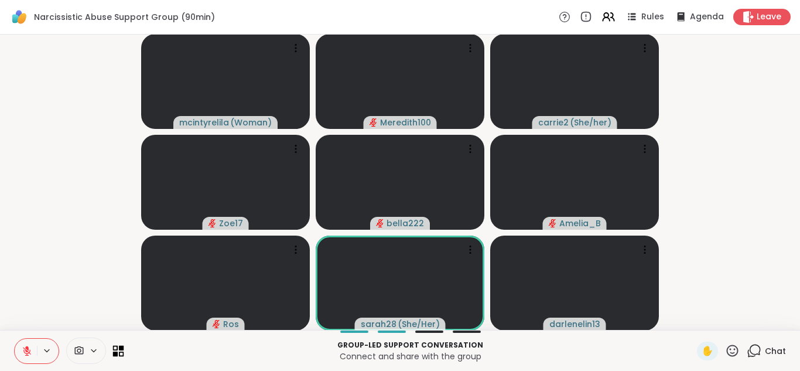
click at [120, 352] on icon at bounding box center [121, 353] width 5 height 5
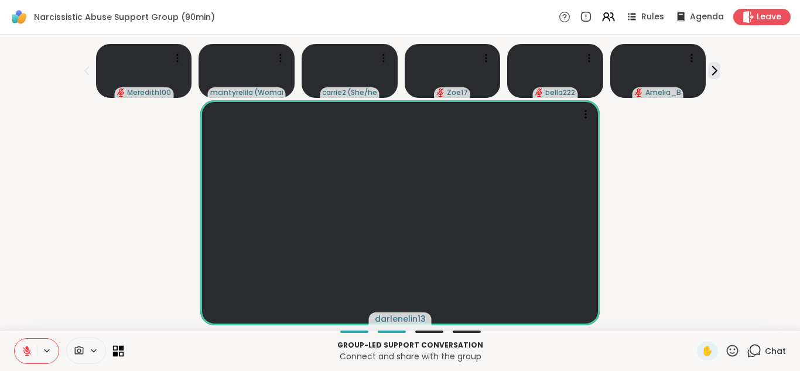
click at [116, 351] on icon at bounding box center [115, 353] width 5 height 5
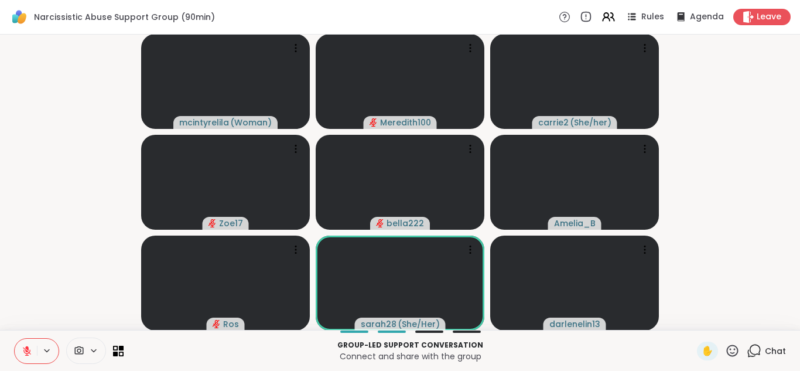
click at [731, 350] on icon at bounding box center [732, 350] width 15 height 15
click at [697, 318] on span "❤️" at bounding box center [699, 320] width 12 height 14
click at [734, 350] on icon at bounding box center [732, 350] width 15 height 15
click at [747, 317] on span "🌟" at bounding box center [750, 320] width 12 height 14
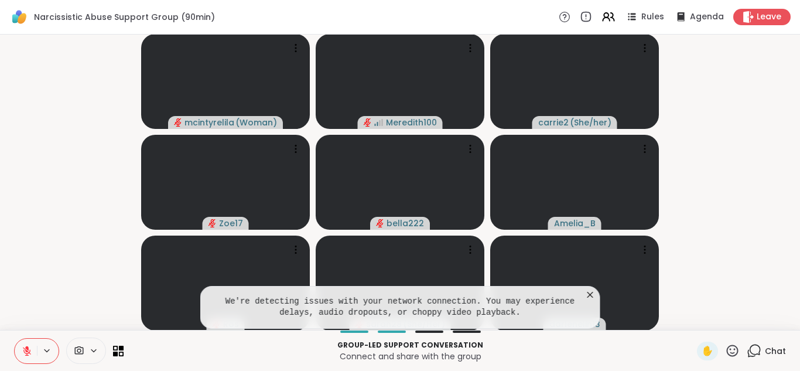
click at [589, 292] on icon at bounding box center [591, 295] width 12 height 12
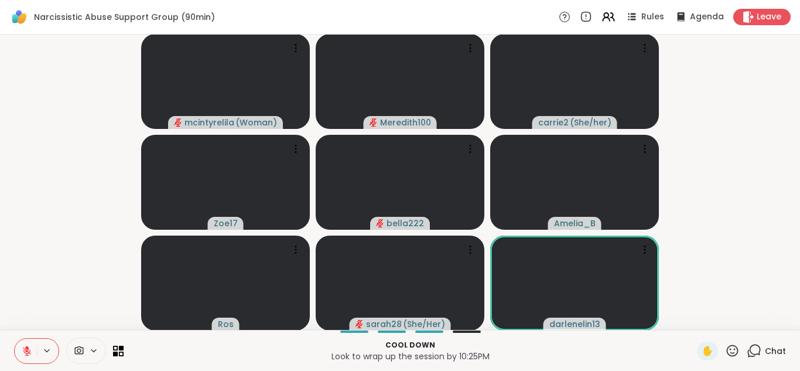
click at [26, 352] on icon at bounding box center [27, 351] width 11 height 11
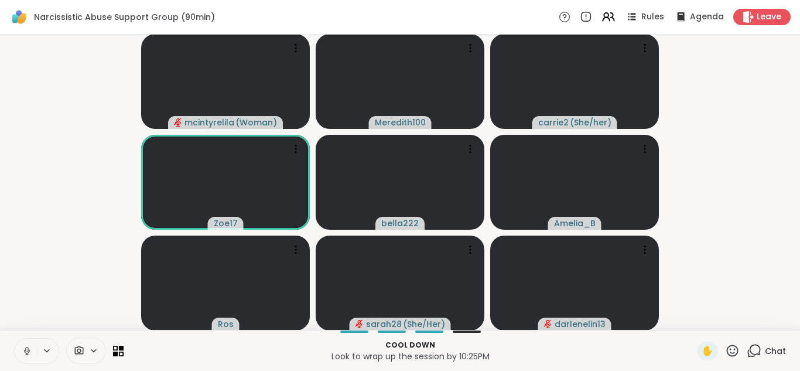
click at [732, 352] on icon at bounding box center [732, 350] width 15 height 15
click at [696, 313] on span "❤️" at bounding box center [699, 320] width 12 height 14
click at [120, 352] on icon at bounding box center [121, 353] width 5 height 5
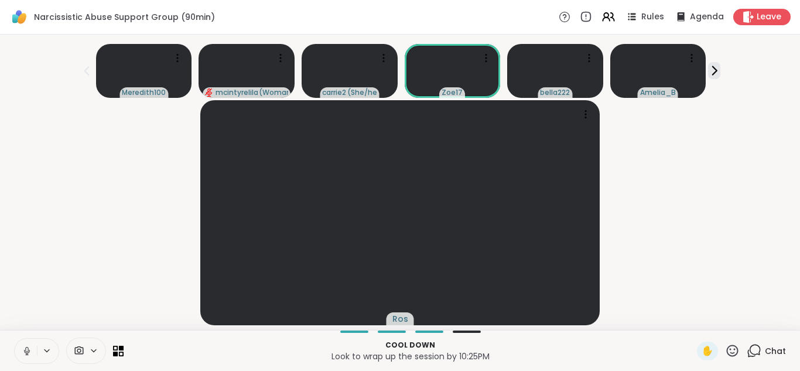
click at [734, 349] on icon at bounding box center [732, 350] width 15 height 15
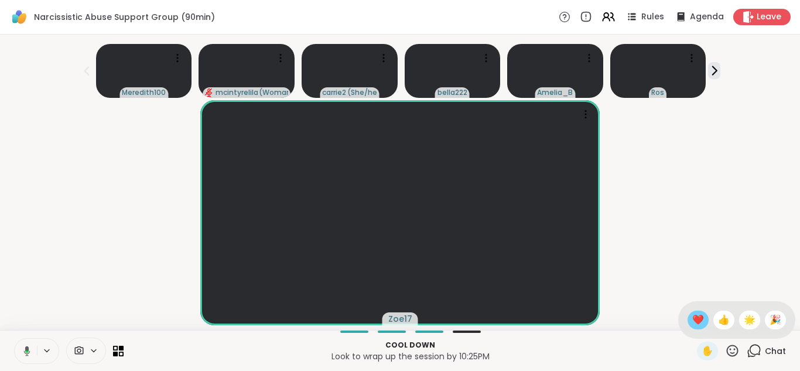
click at [700, 319] on span "❤️" at bounding box center [699, 320] width 12 height 14
click at [734, 353] on icon at bounding box center [733, 351] width 12 height 12
click at [774, 323] on span "🎉" at bounding box center [776, 320] width 12 height 14
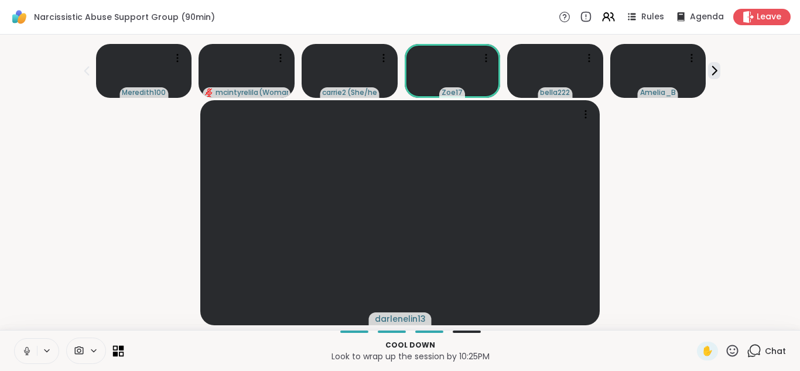
click at [118, 352] on icon at bounding box center [118, 350] width 11 height 11
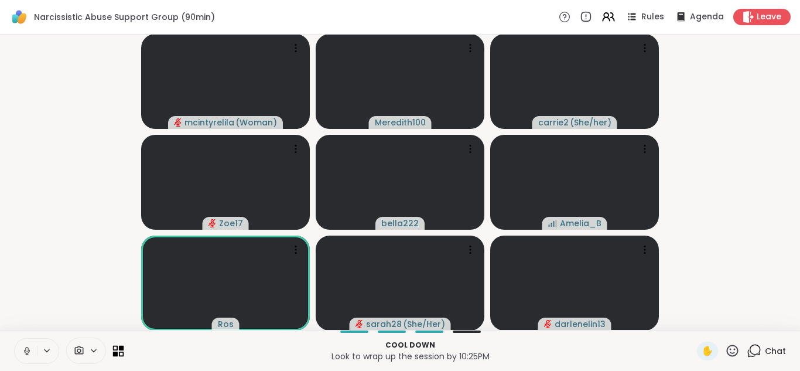
click at [117, 353] on icon at bounding box center [115, 353] width 5 height 5
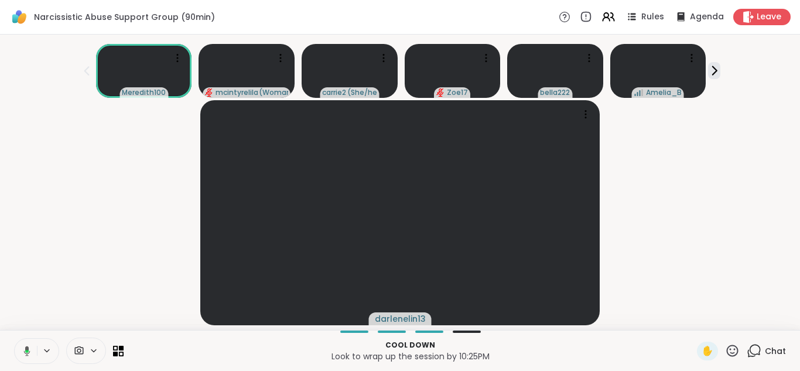
click at [732, 350] on icon at bounding box center [732, 350] width 15 height 15
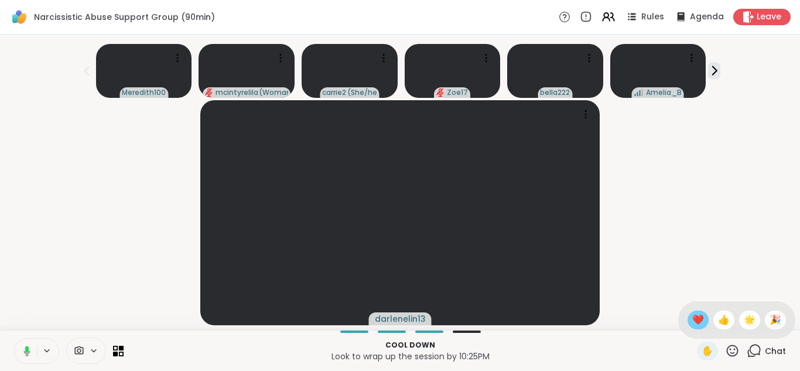
click at [700, 319] on span "❤️" at bounding box center [699, 320] width 12 height 14
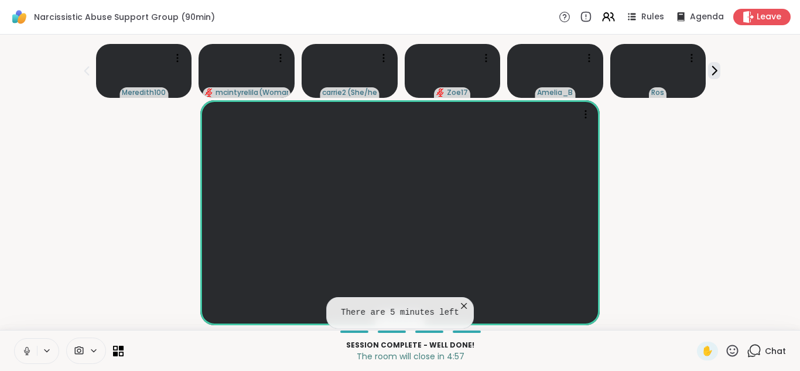
click at [734, 354] on icon at bounding box center [732, 350] width 15 height 15
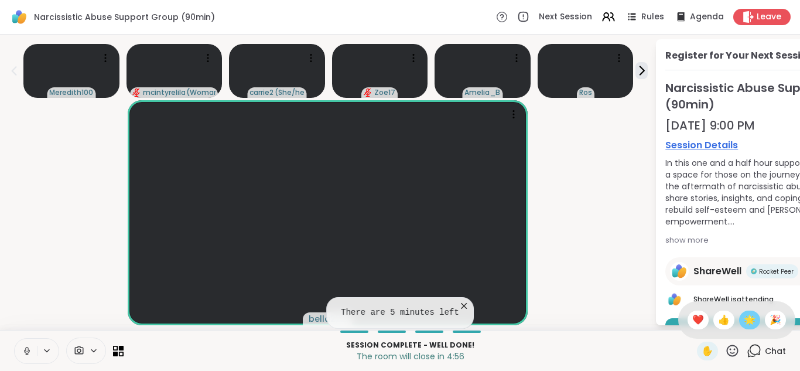
click at [751, 318] on span "🌟" at bounding box center [750, 320] width 12 height 14
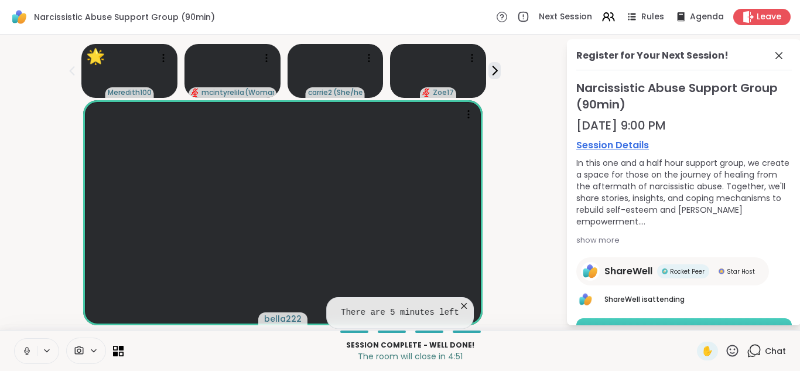
click at [643, 325] on button "Book Session" at bounding box center [685, 330] width 216 height 25
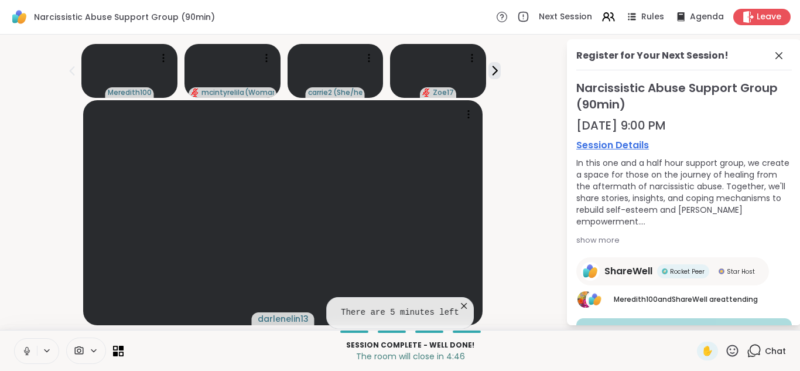
click at [779, 54] on icon at bounding box center [779, 55] width 7 height 7
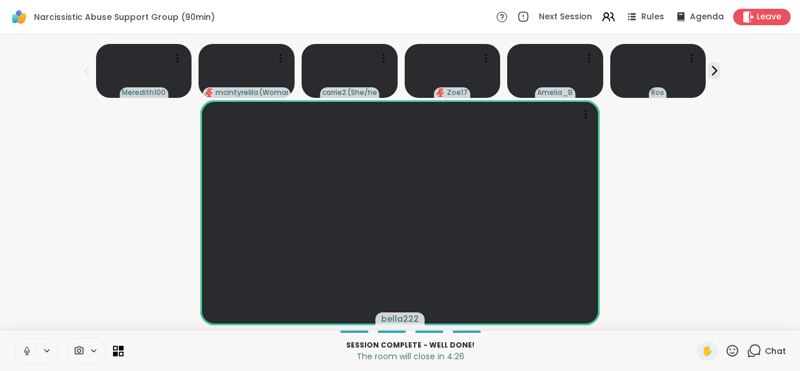
click at [734, 350] on icon at bounding box center [732, 350] width 15 height 15
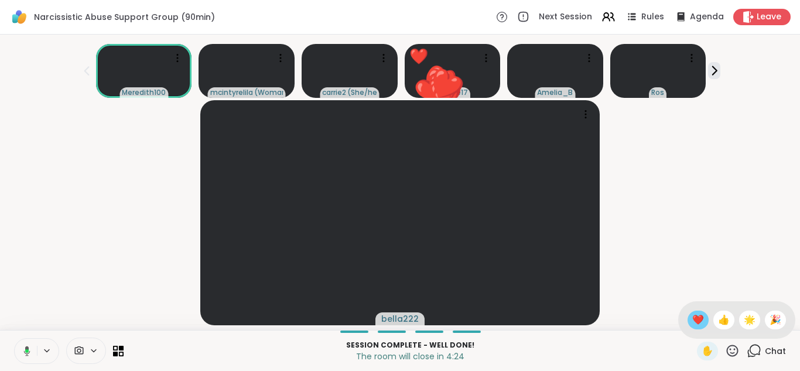
click at [699, 318] on span "❤️" at bounding box center [699, 320] width 12 height 14
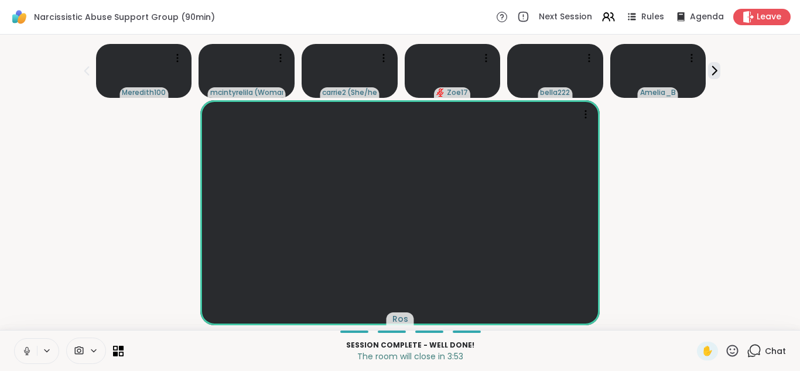
click at [731, 351] on icon at bounding box center [732, 350] width 15 height 15
click at [698, 318] on span "❤️" at bounding box center [699, 320] width 12 height 14
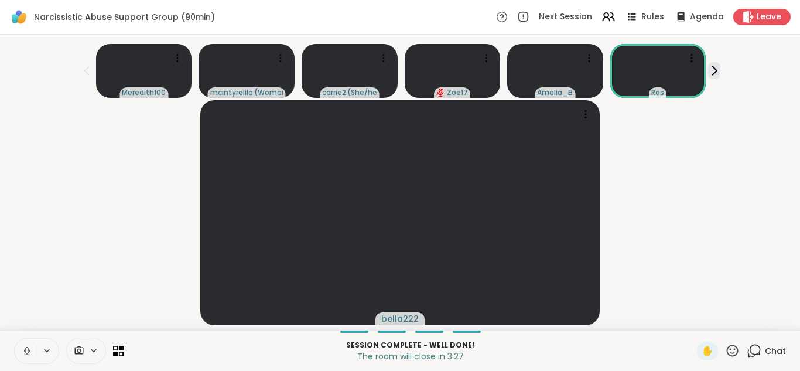
click at [730, 350] on icon at bounding box center [732, 350] width 15 height 15
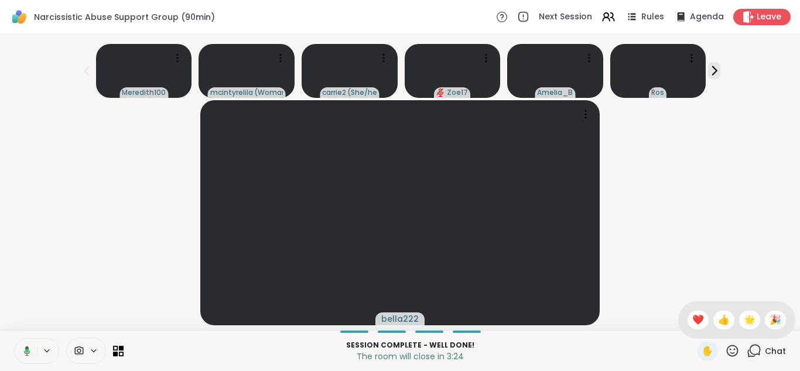
click at [748, 320] on span "🌟" at bounding box center [750, 320] width 12 height 14
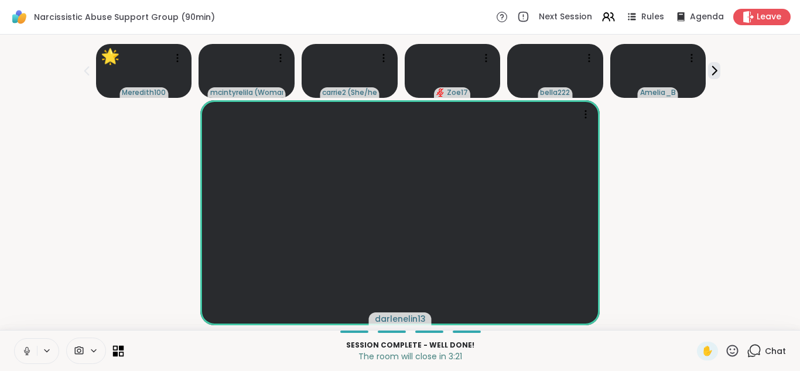
click at [117, 349] on icon at bounding box center [115, 347] width 5 height 5
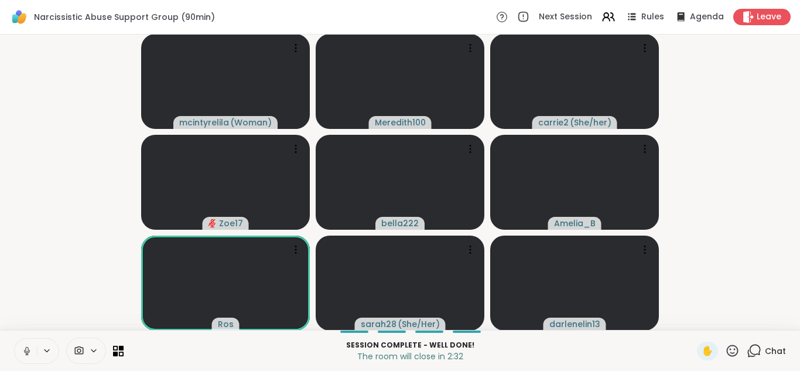
click at [734, 352] on icon at bounding box center [732, 350] width 15 height 15
click at [732, 349] on icon at bounding box center [733, 351] width 12 height 12
click at [732, 349] on icon at bounding box center [732, 350] width 15 height 15
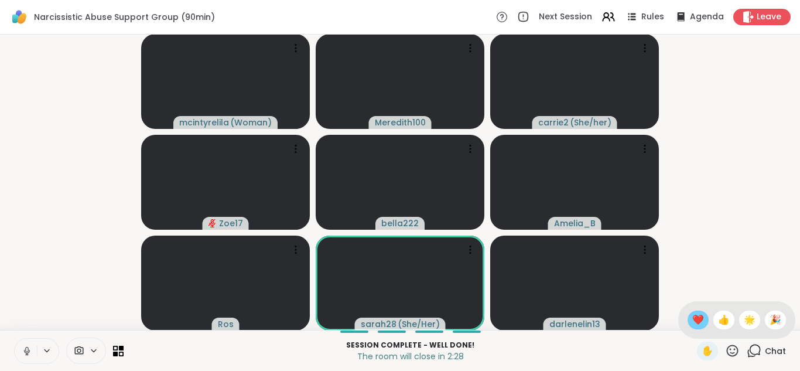
click at [700, 317] on span "❤️" at bounding box center [699, 320] width 12 height 14
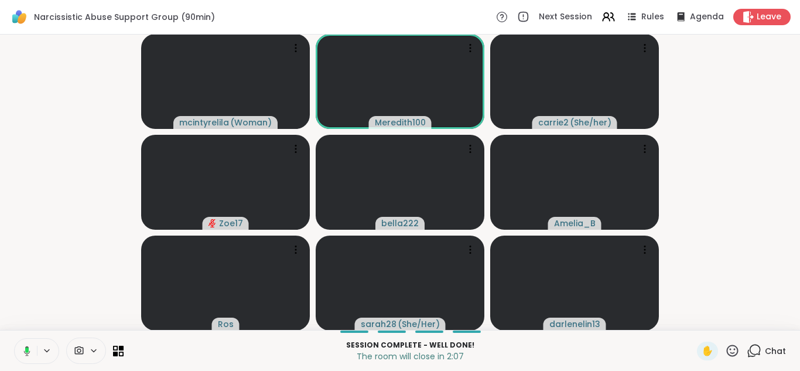
click at [734, 349] on icon at bounding box center [732, 350] width 15 height 15
click at [701, 321] on span "❤️" at bounding box center [699, 320] width 12 height 14
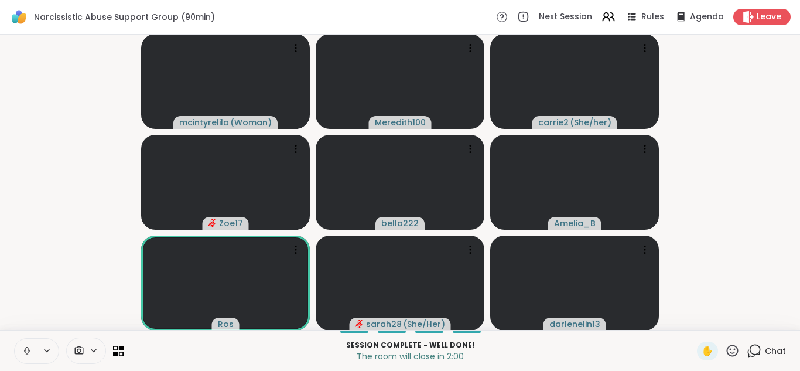
click at [733, 349] on icon at bounding box center [732, 350] width 15 height 15
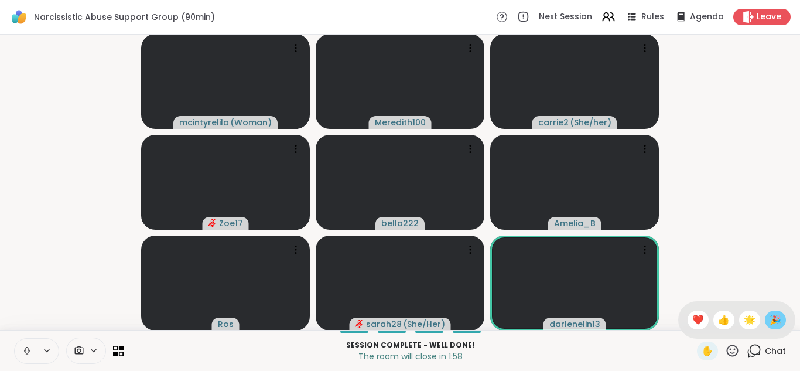
click at [776, 317] on span "🎉" at bounding box center [776, 320] width 12 height 14
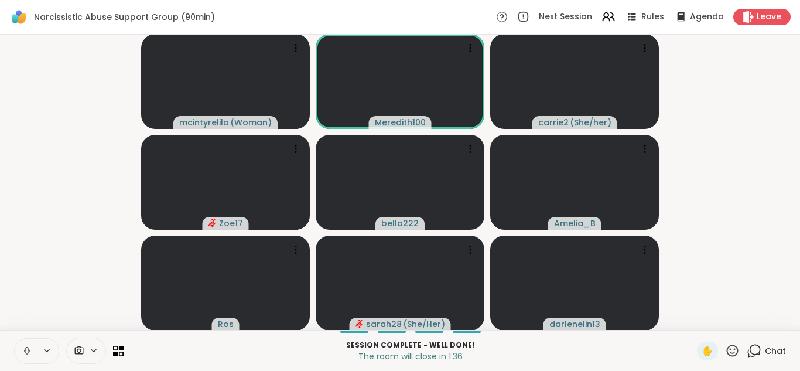
click at [731, 349] on icon at bounding box center [733, 351] width 12 height 12
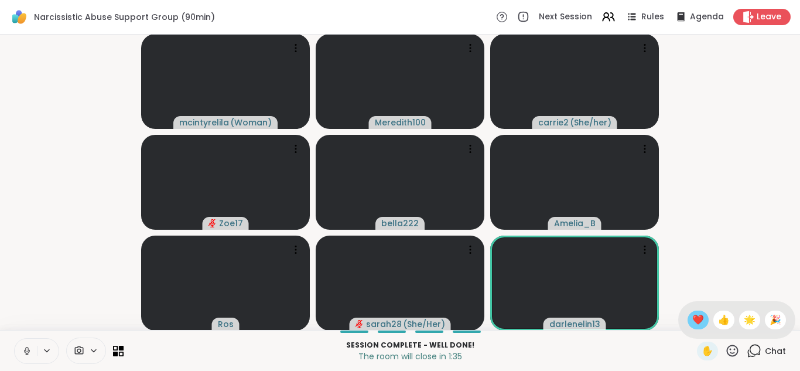
click at [700, 321] on span "❤️" at bounding box center [699, 320] width 12 height 14
click at [696, 242] on video-player-container "mcintyrelila ( Woman ) Meredith100 carrie2 ( She/her ) Zoe17 bella222 Amelia_B …" at bounding box center [400, 182] width 786 height 286
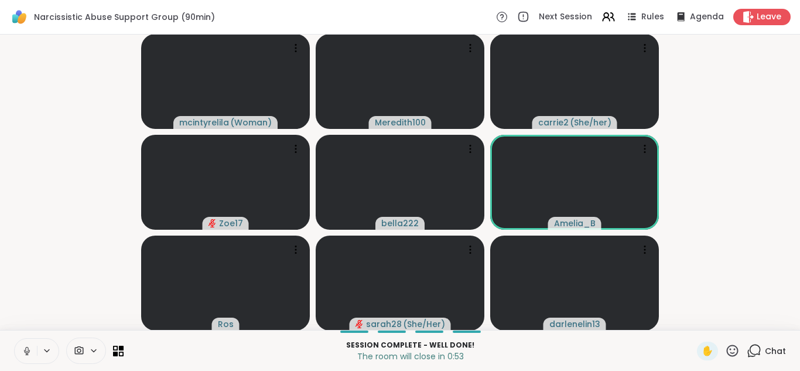
click at [735, 349] on icon at bounding box center [733, 351] width 12 height 12
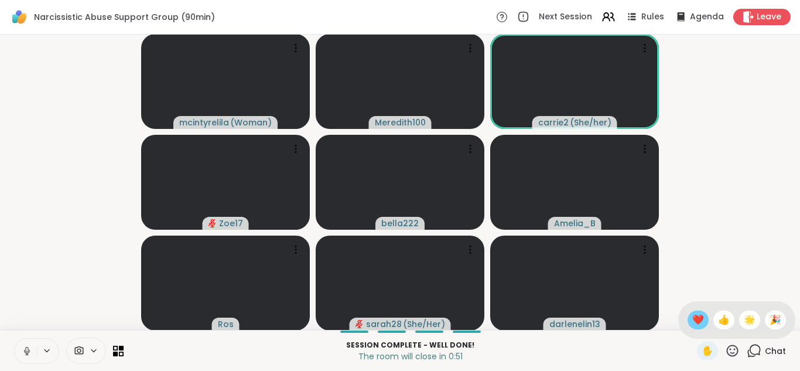
click at [700, 318] on span "❤️" at bounding box center [699, 320] width 12 height 14
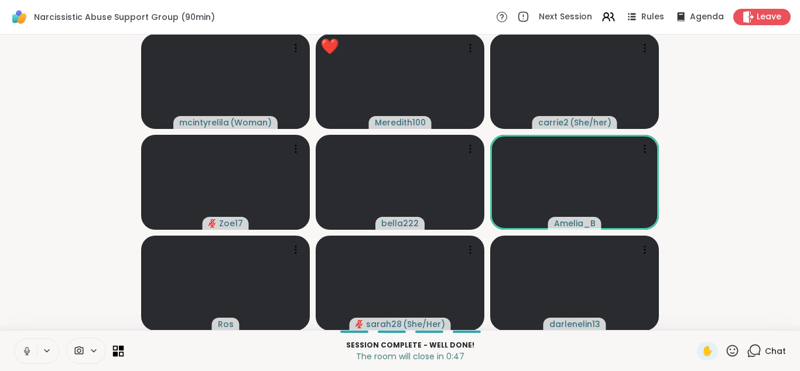
click at [119, 349] on icon at bounding box center [121, 347] width 5 height 5
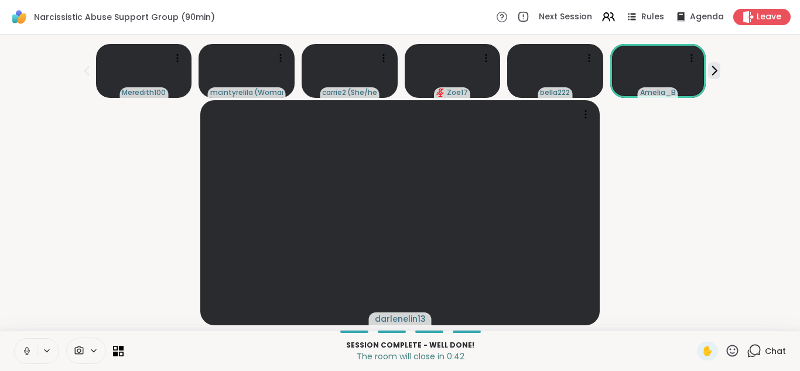
click at [734, 351] on icon at bounding box center [732, 350] width 15 height 15
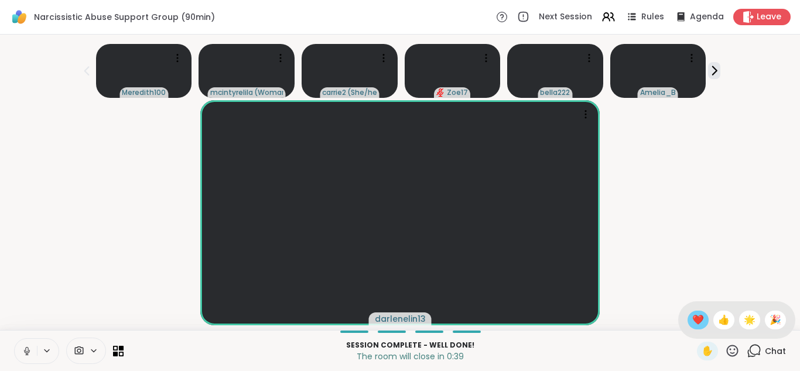
click at [698, 321] on span "❤️" at bounding box center [699, 320] width 12 height 14
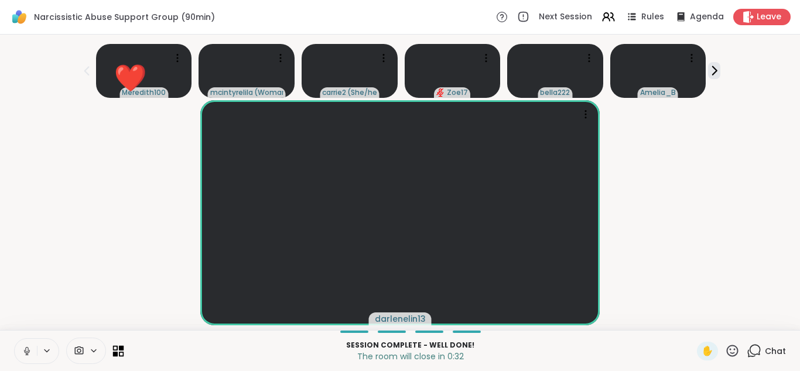
click at [116, 346] on icon at bounding box center [115, 347] width 5 height 5
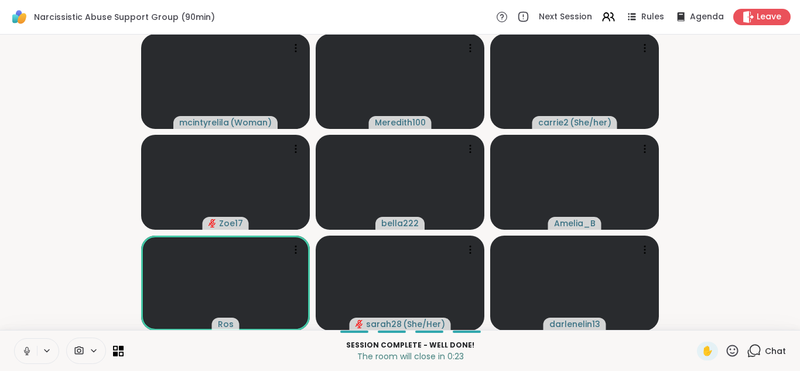
click at [733, 352] on icon at bounding box center [732, 350] width 15 height 15
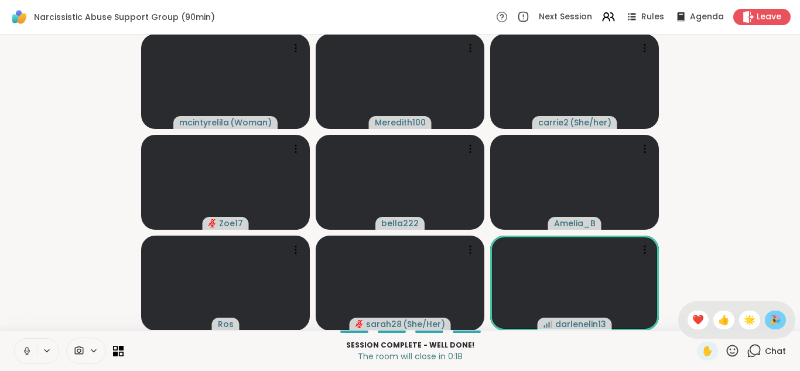
click at [775, 320] on span "🎉" at bounding box center [776, 320] width 12 height 14
click at [775, 320] on video-player-container "mcintyrelila ( Woman ) Meredith100 carrie2 ( She/her ) Zoe17 bella222 Amelia_B …" at bounding box center [400, 182] width 786 height 286
